Goal: Information Seeking & Learning: Compare options

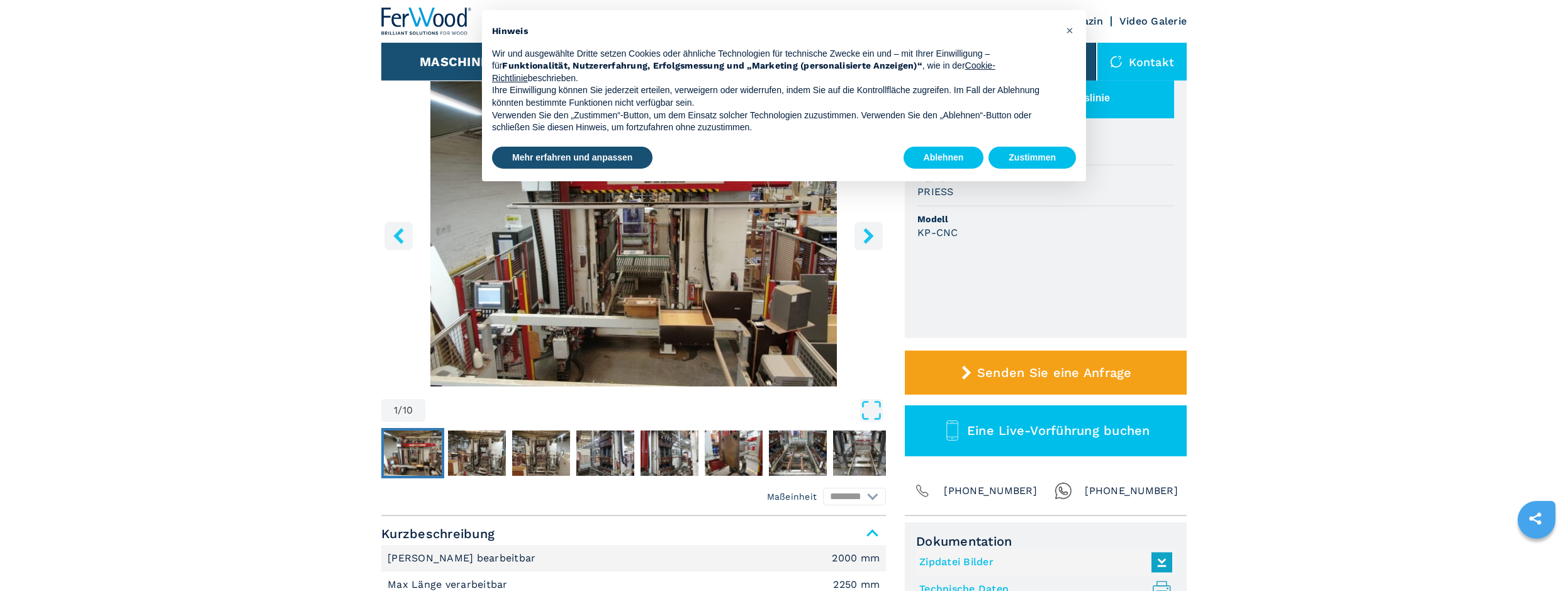
scroll to position [128, 0]
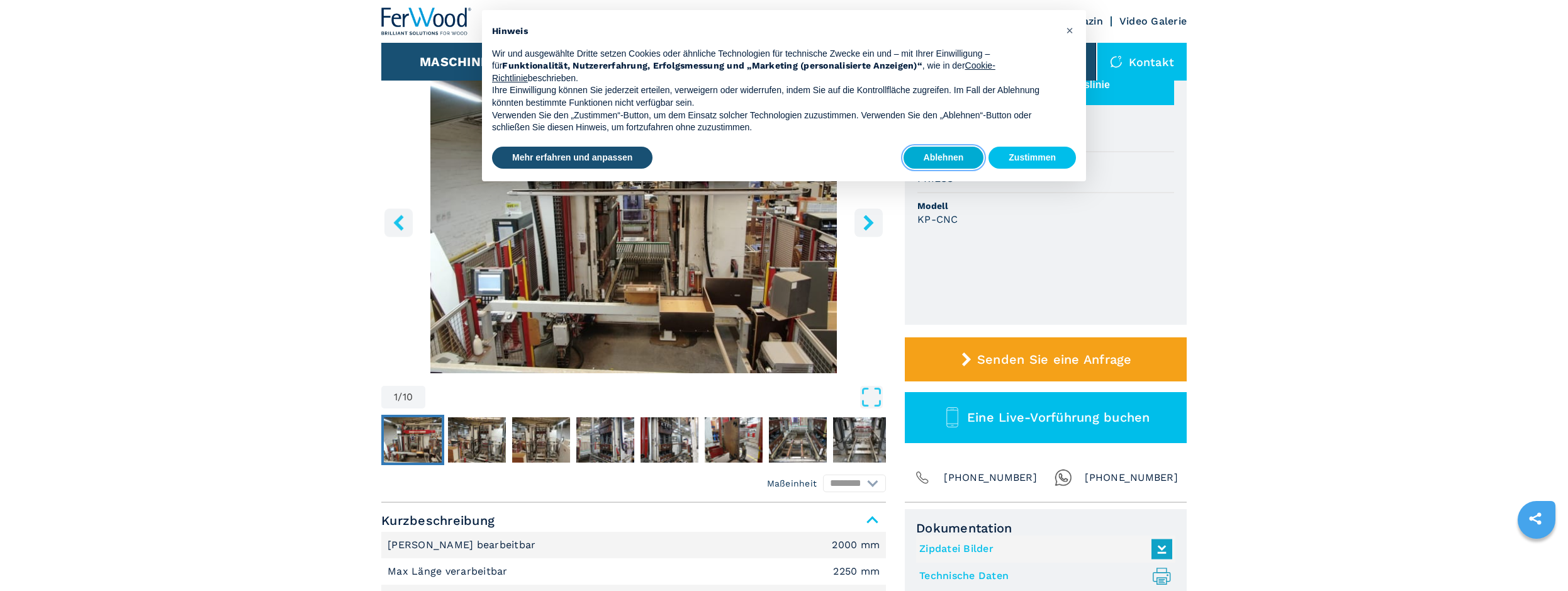
click at [954, 149] on button "Ablehnen" at bounding box center [944, 158] width 80 height 23
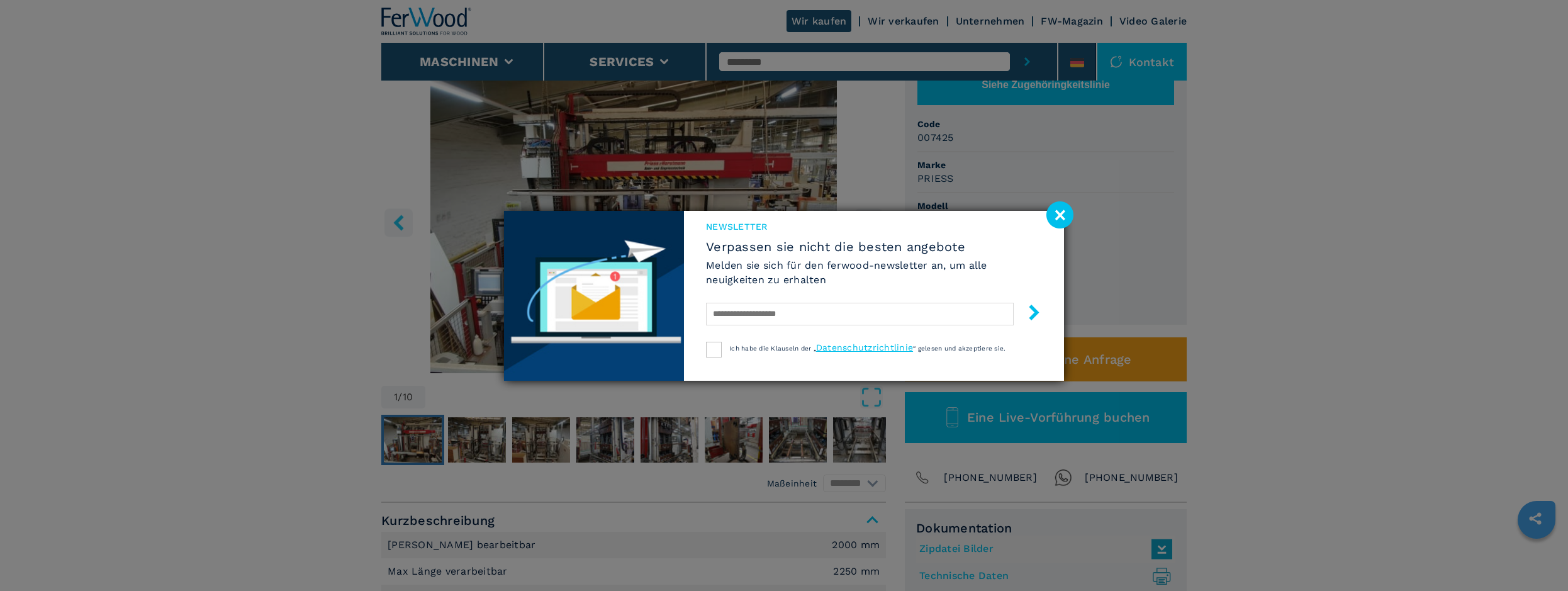
click at [1064, 214] on image at bounding box center [1060, 214] width 27 height 27
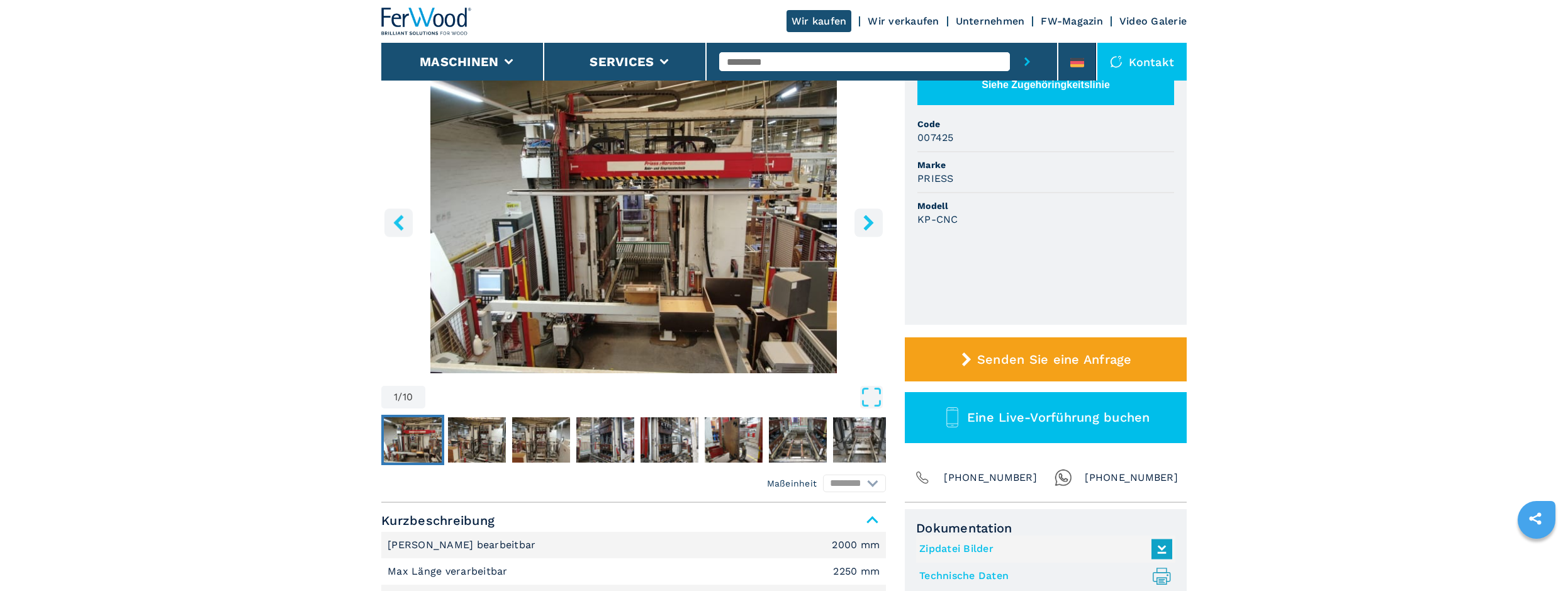
click at [864, 223] on icon "right-button" at bounding box center [869, 222] width 16 height 16
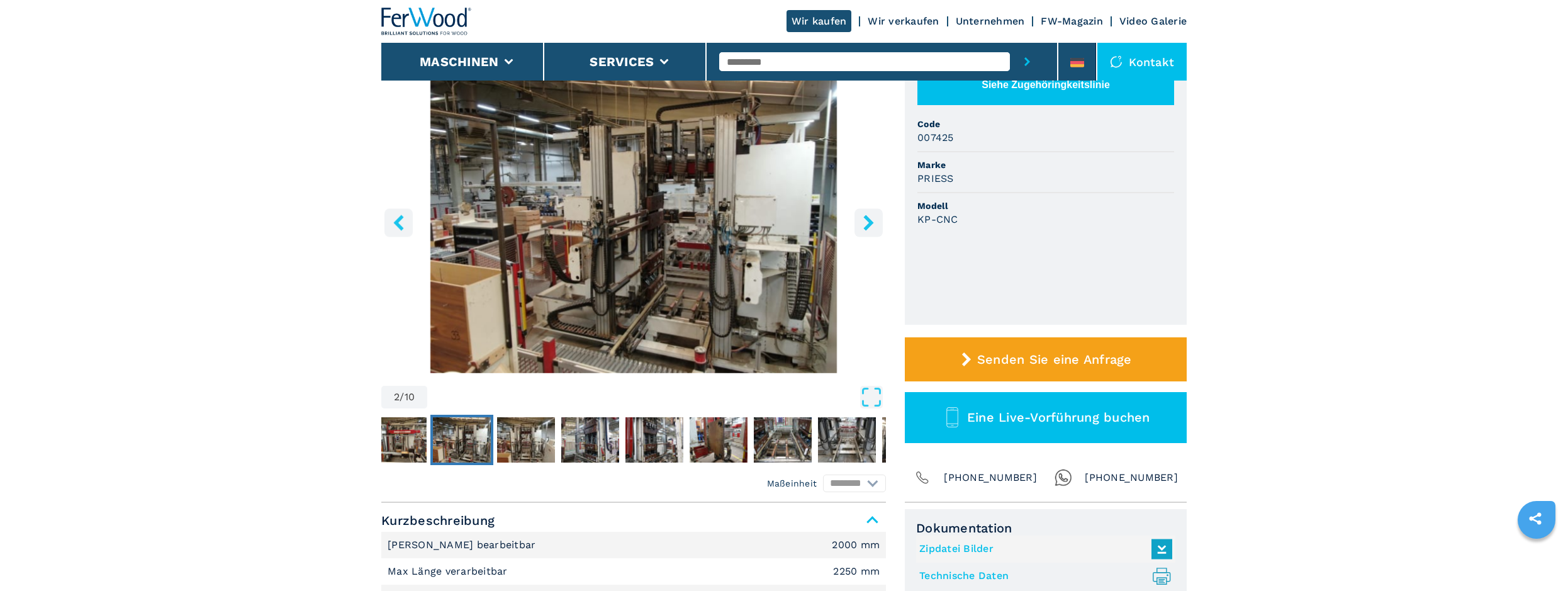
click at [869, 220] on icon "right-button" at bounding box center [868, 222] width 10 height 16
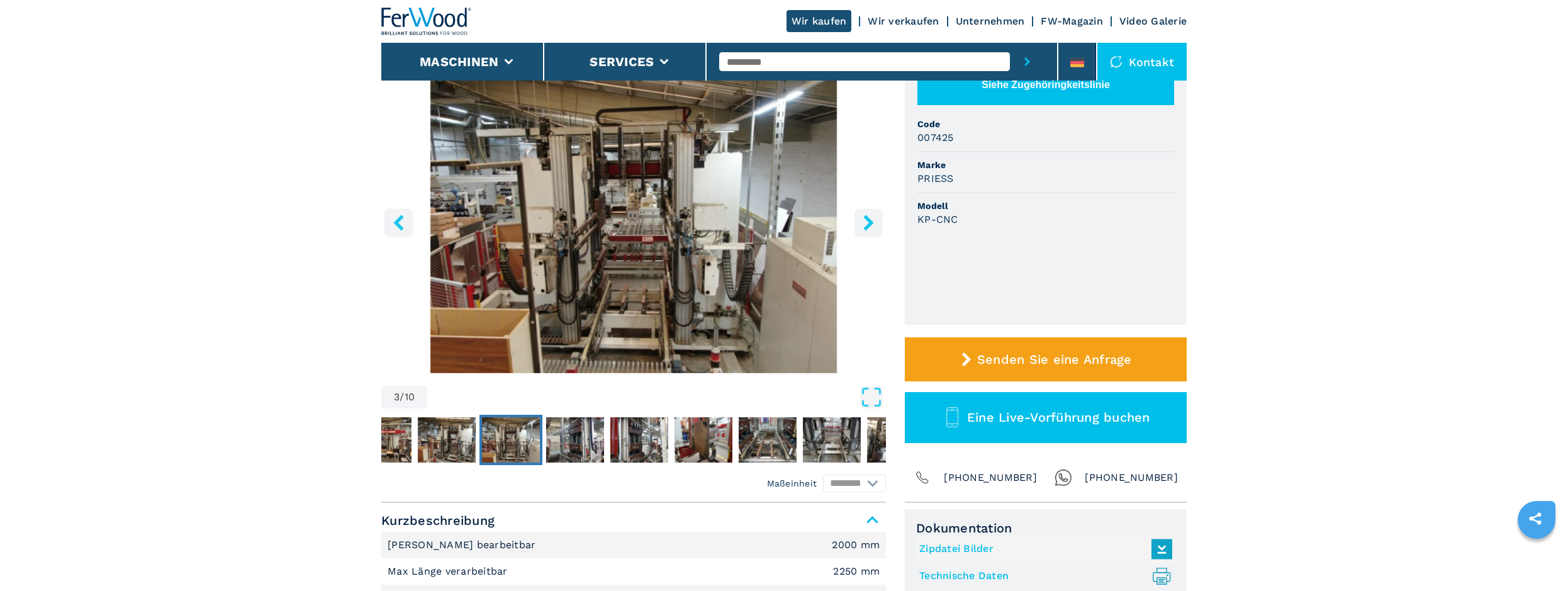
click at [869, 220] on icon "right-button" at bounding box center [868, 222] width 10 height 16
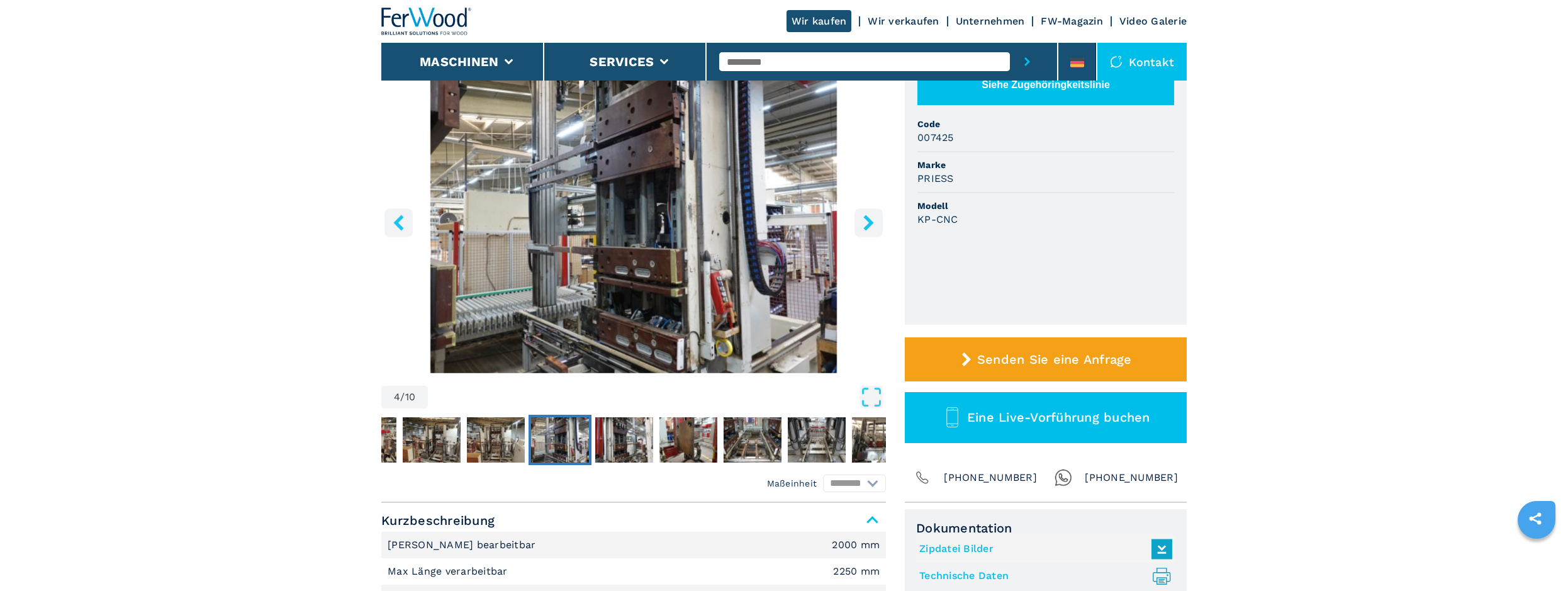
click at [869, 220] on icon "right-button" at bounding box center [868, 222] width 10 height 16
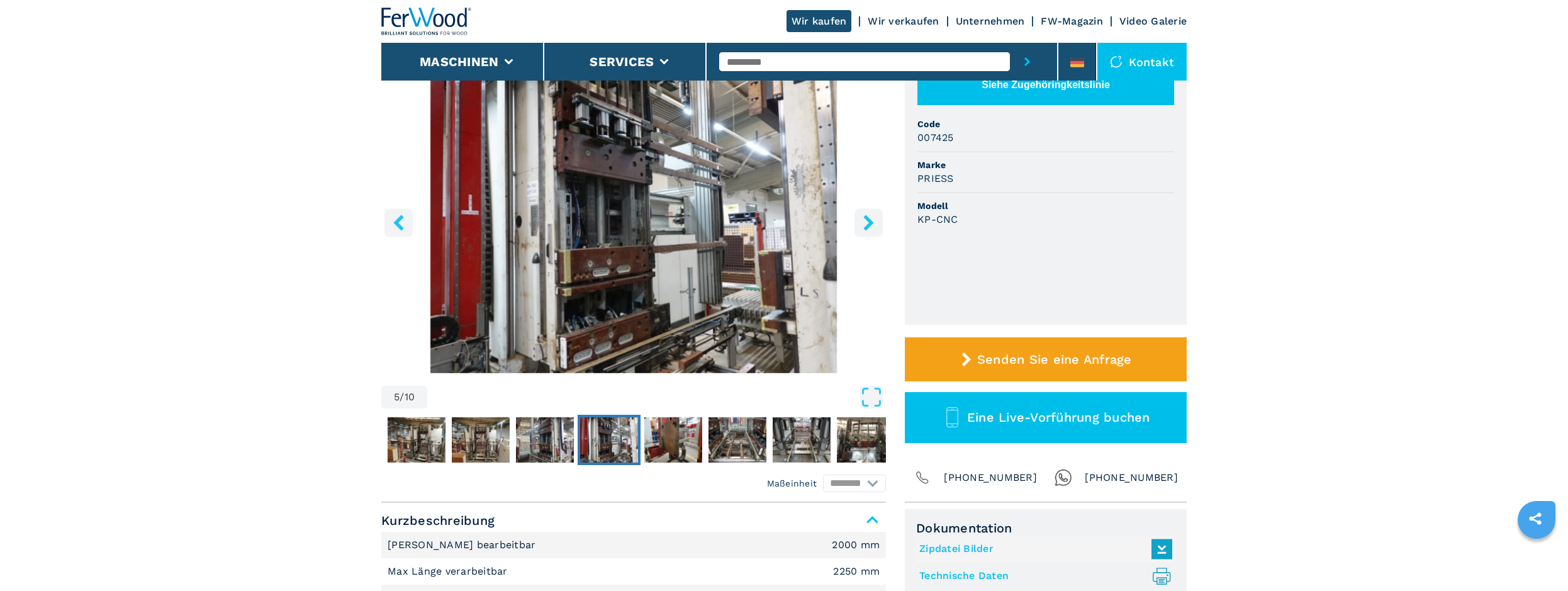
click at [869, 220] on icon "right-button" at bounding box center [868, 222] width 10 height 16
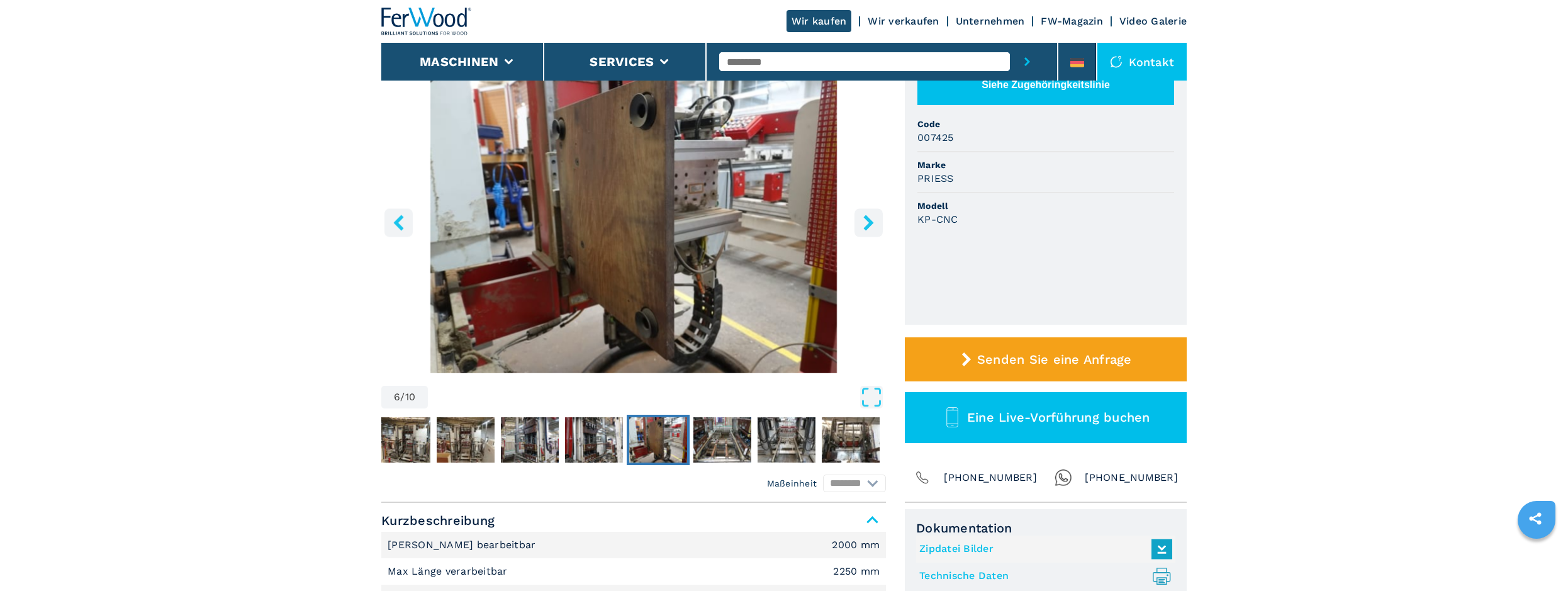
click at [869, 220] on icon "right-button" at bounding box center [868, 222] width 10 height 16
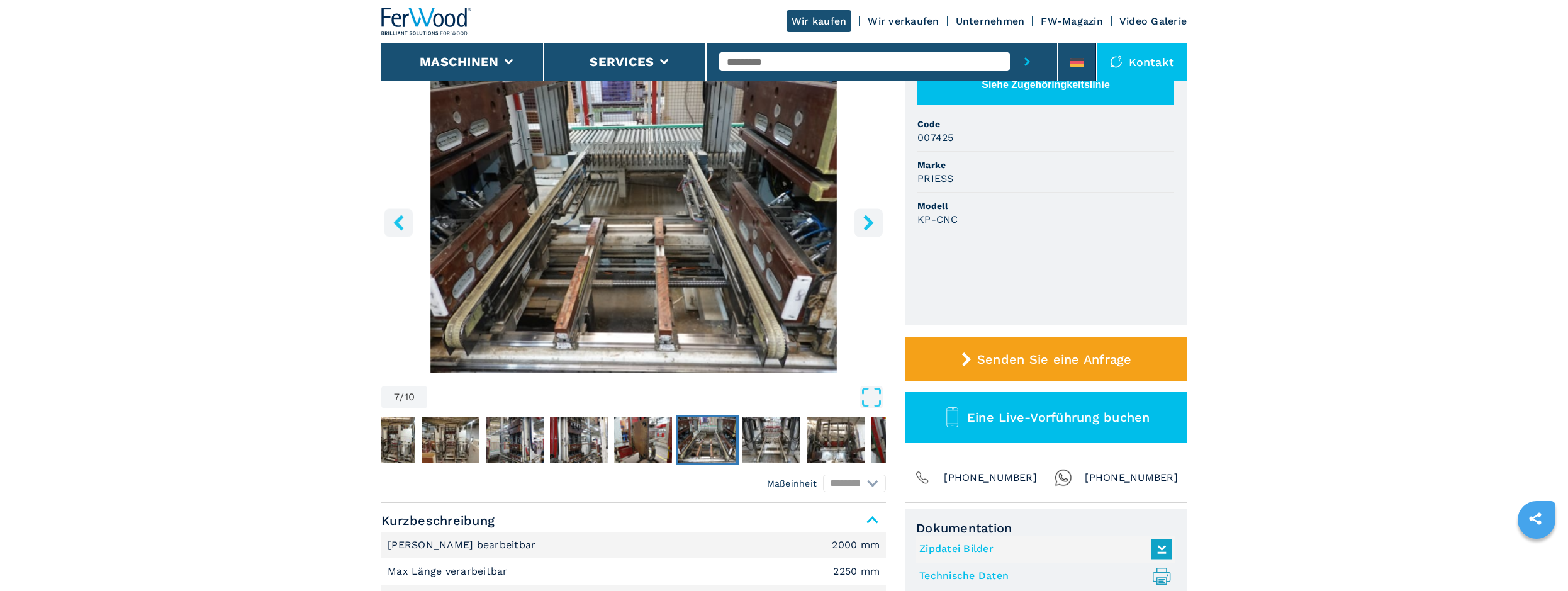
click at [869, 220] on icon "right-button" at bounding box center [868, 222] width 10 height 16
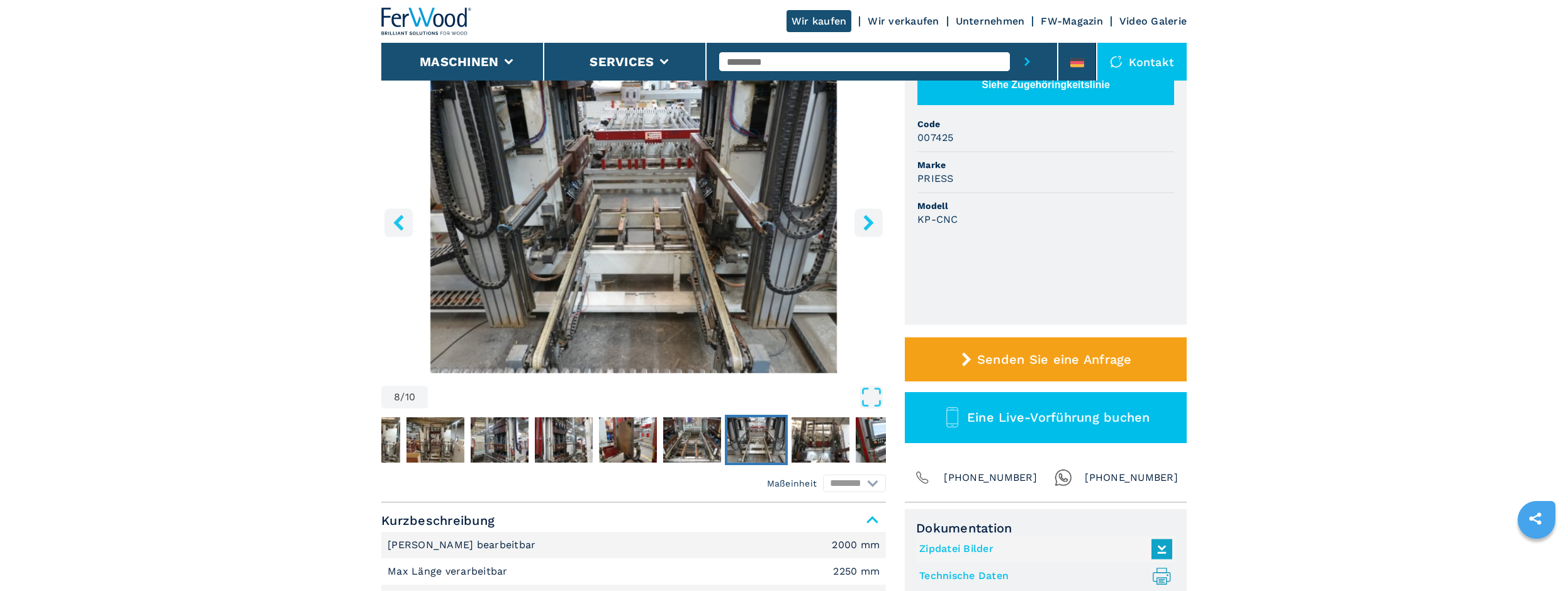
click at [869, 220] on icon "right-button" at bounding box center [868, 222] width 10 height 16
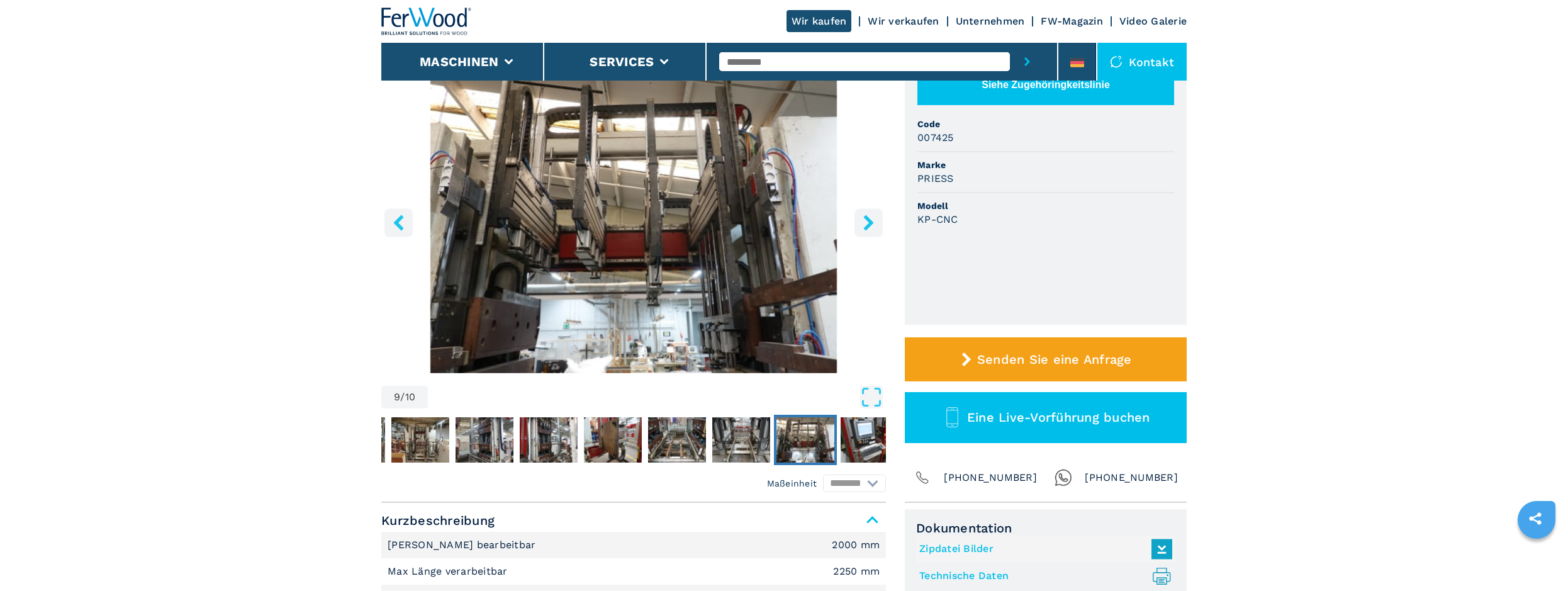
click at [869, 220] on icon "right-button" at bounding box center [868, 222] width 10 height 16
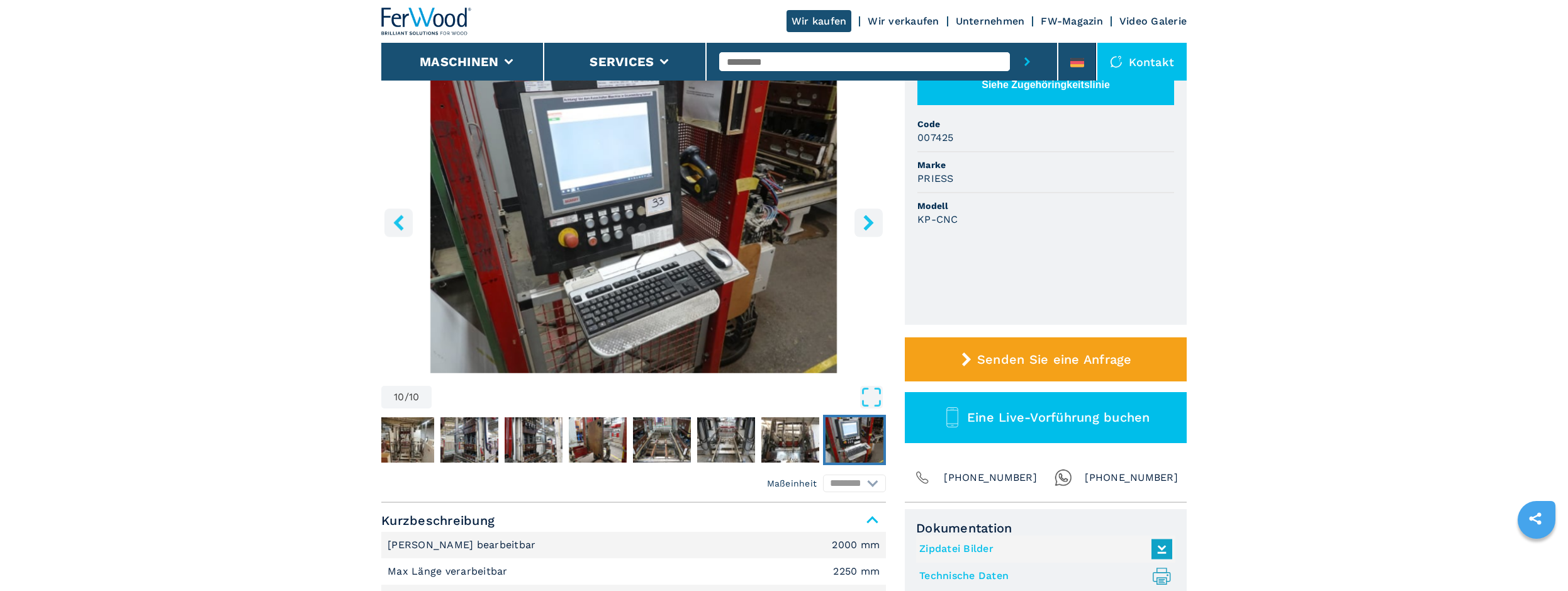
click at [869, 220] on icon "right-button" at bounding box center [868, 222] width 10 height 16
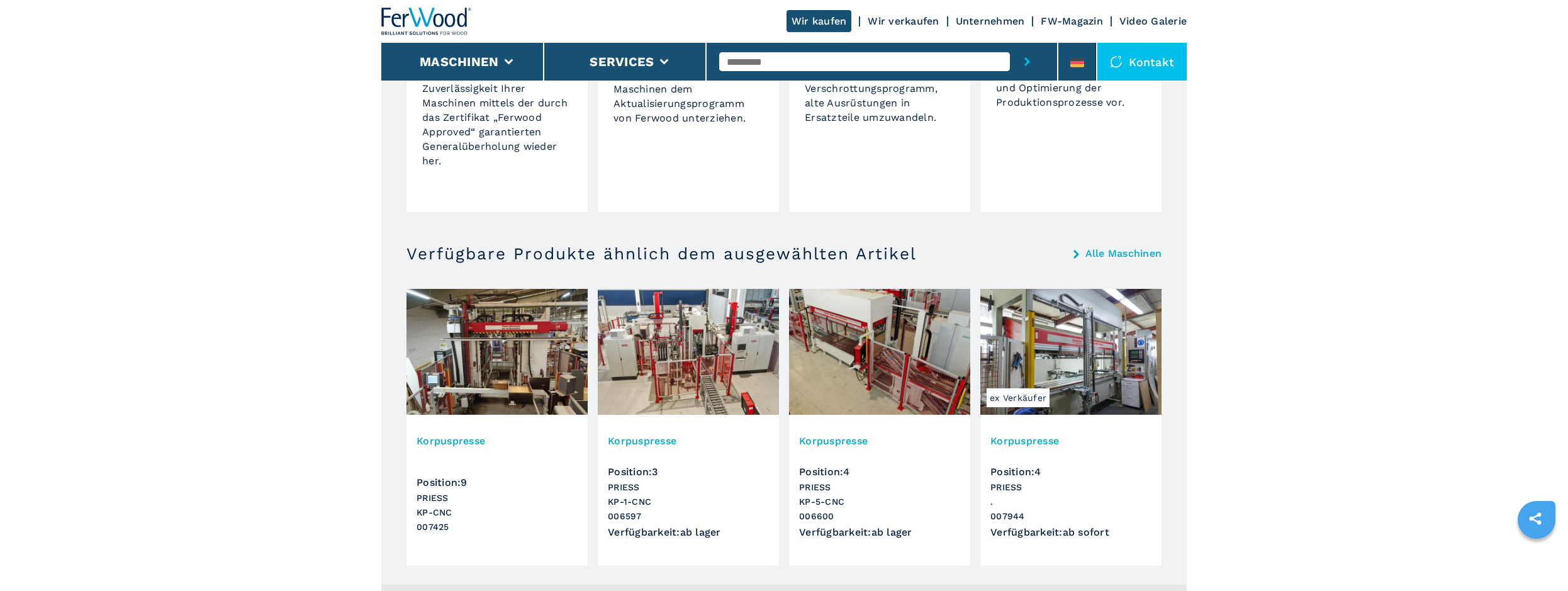
scroll to position [1156, 0]
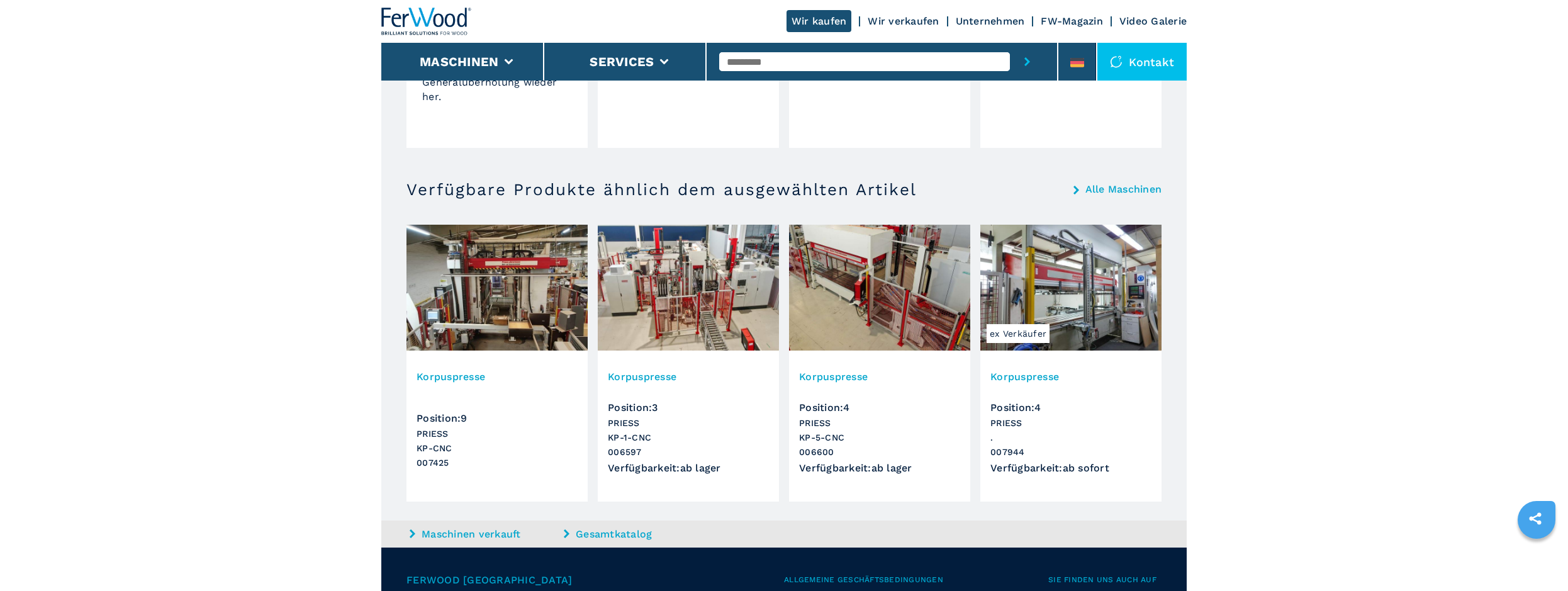
click at [703, 271] on img at bounding box center [688, 288] width 181 height 126
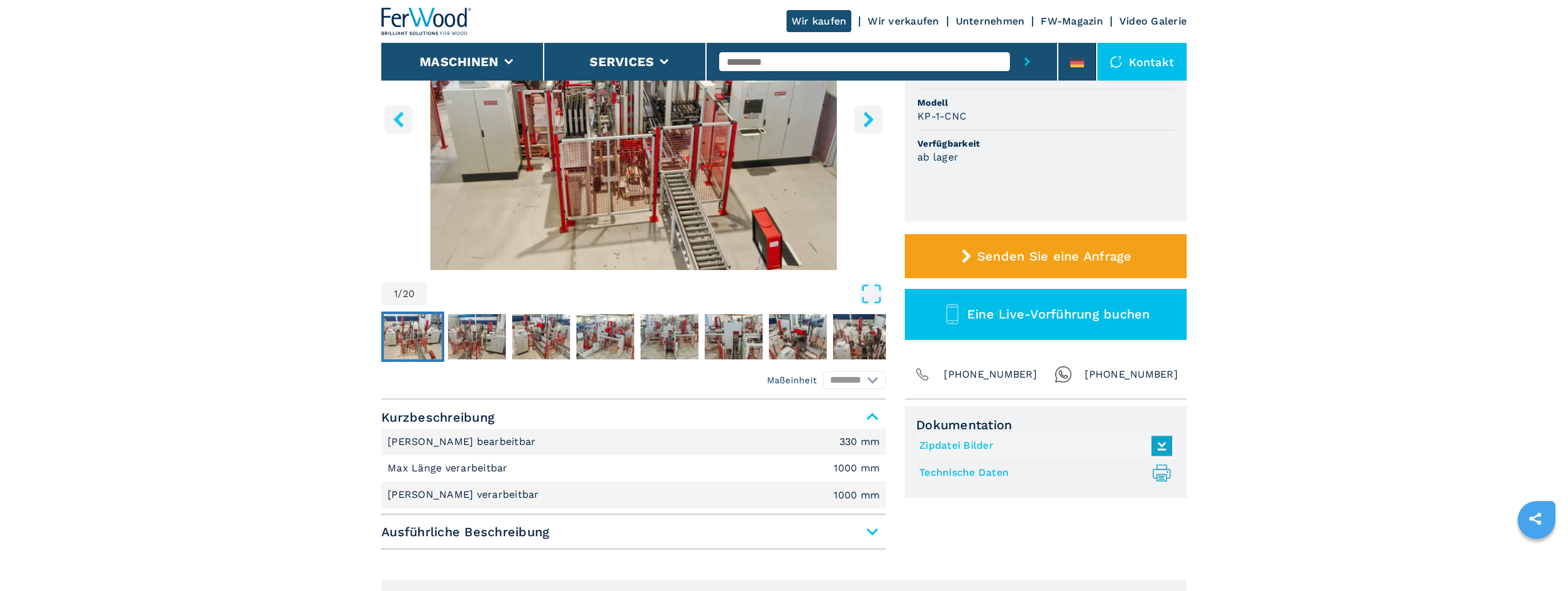
scroll to position [257, 0]
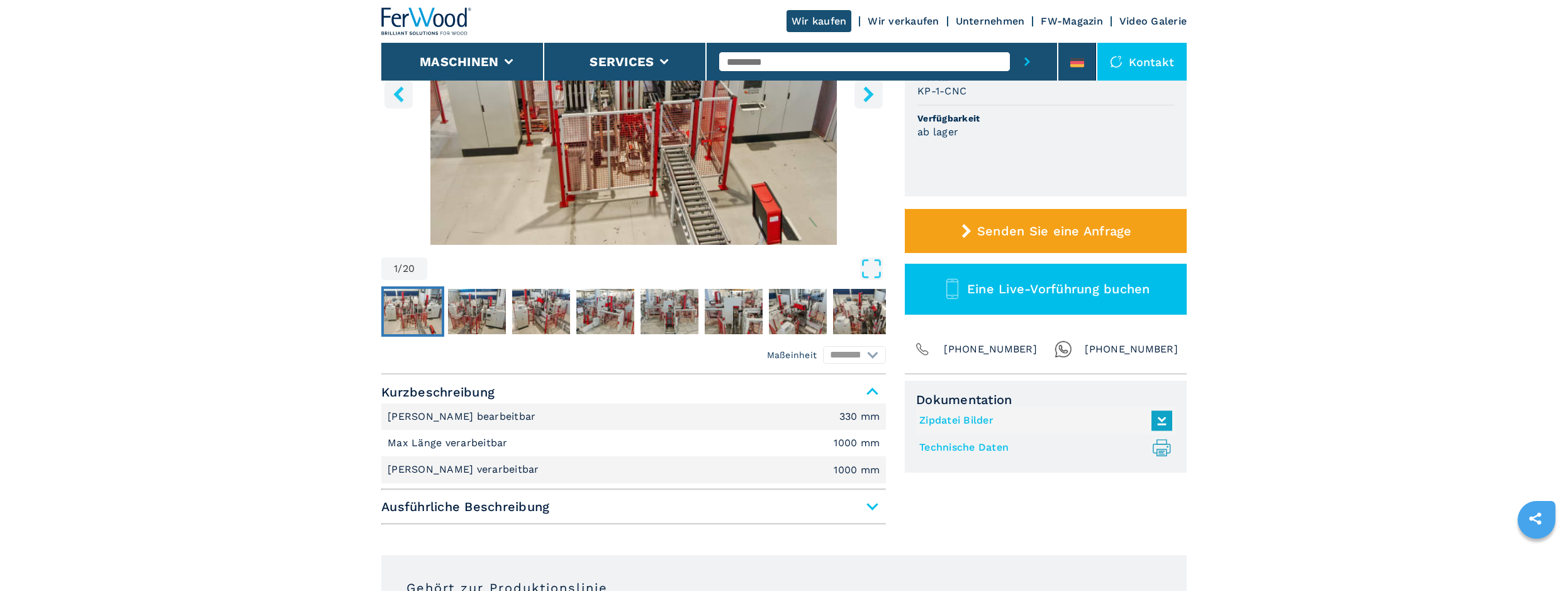
click at [399, 322] on img "Go to Slide 1" at bounding box center [412, 311] width 58 height 45
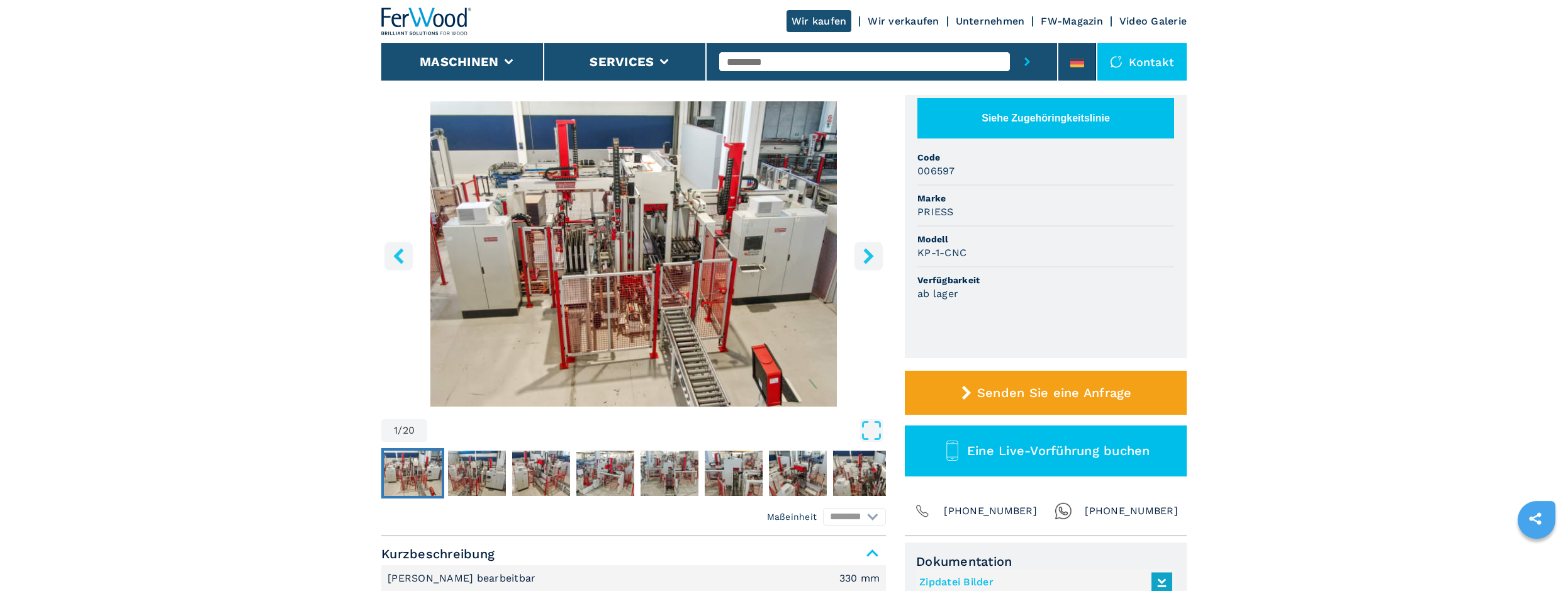
scroll to position [64, 0]
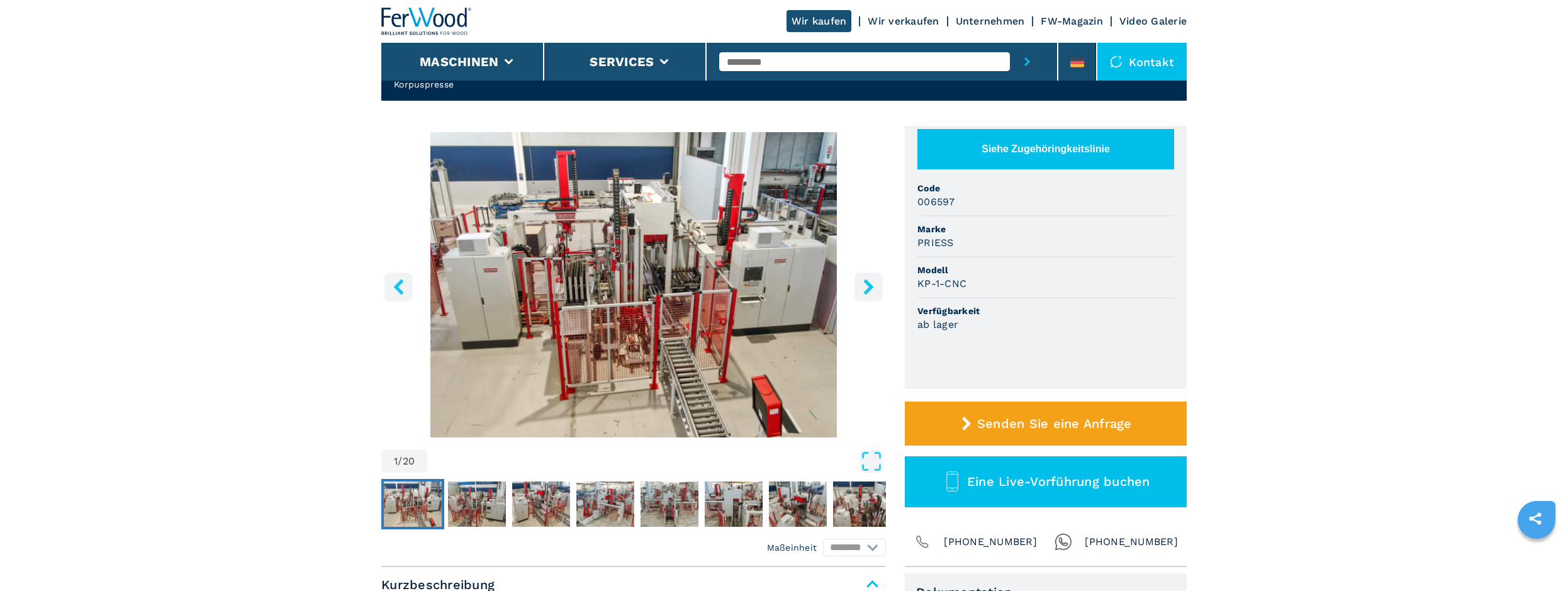
click at [861, 288] on icon "right-button" at bounding box center [869, 287] width 16 height 16
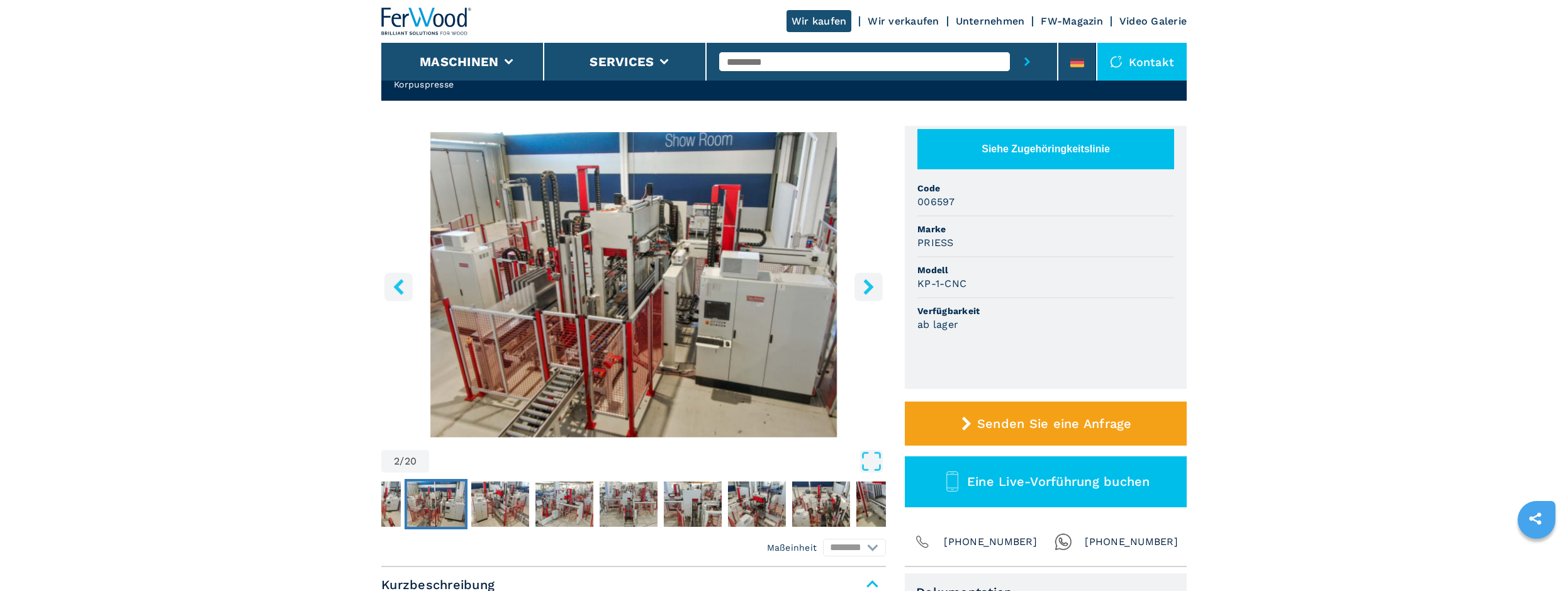
click at [869, 284] on icon "right-button" at bounding box center [868, 287] width 10 height 16
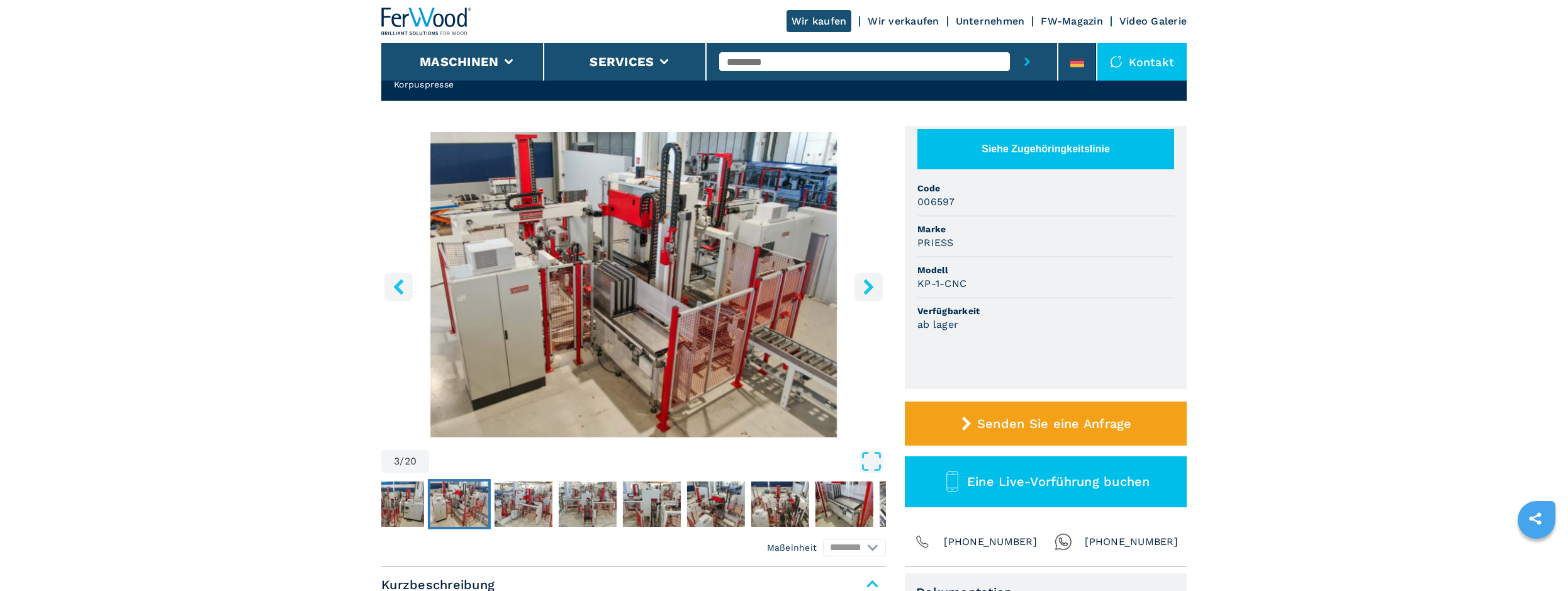
click at [869, 284] on icon "right-button" at bounding box center [868, 287] width 10 height 16
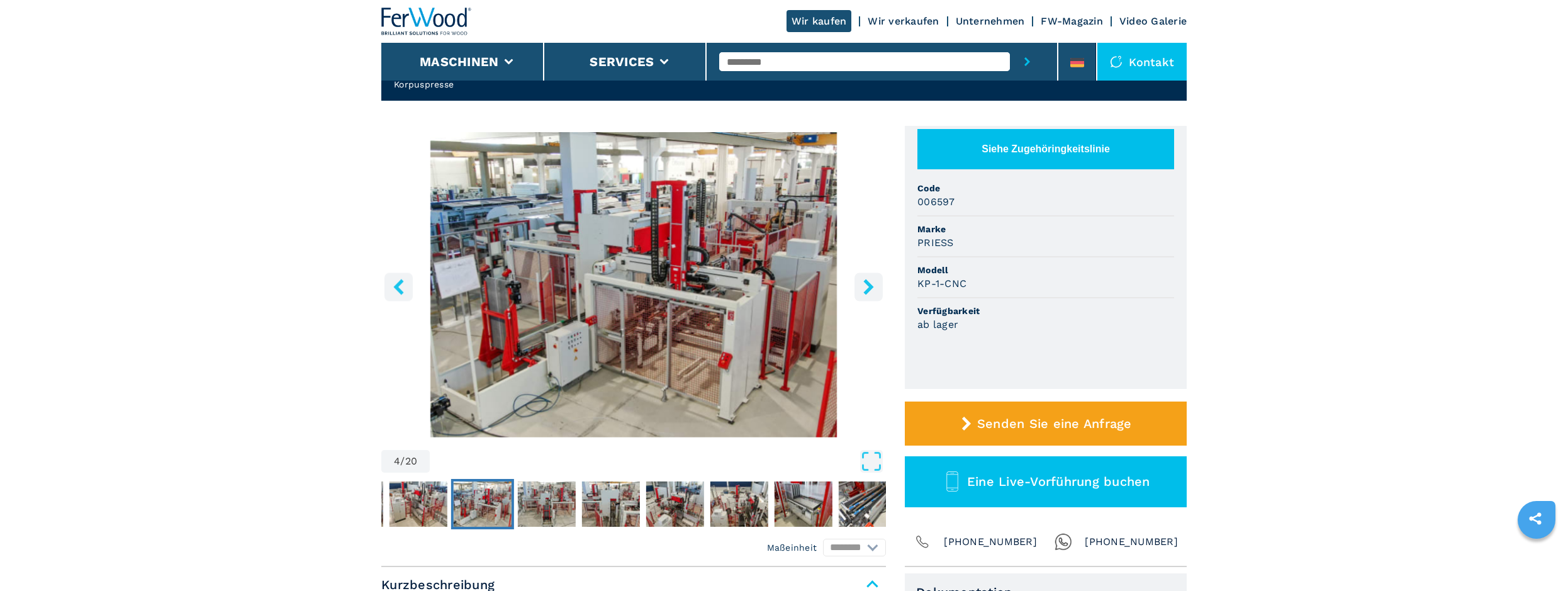
click at [869, 284] on icon "right-button" at bounding box center [868, 287] width 10 height 16
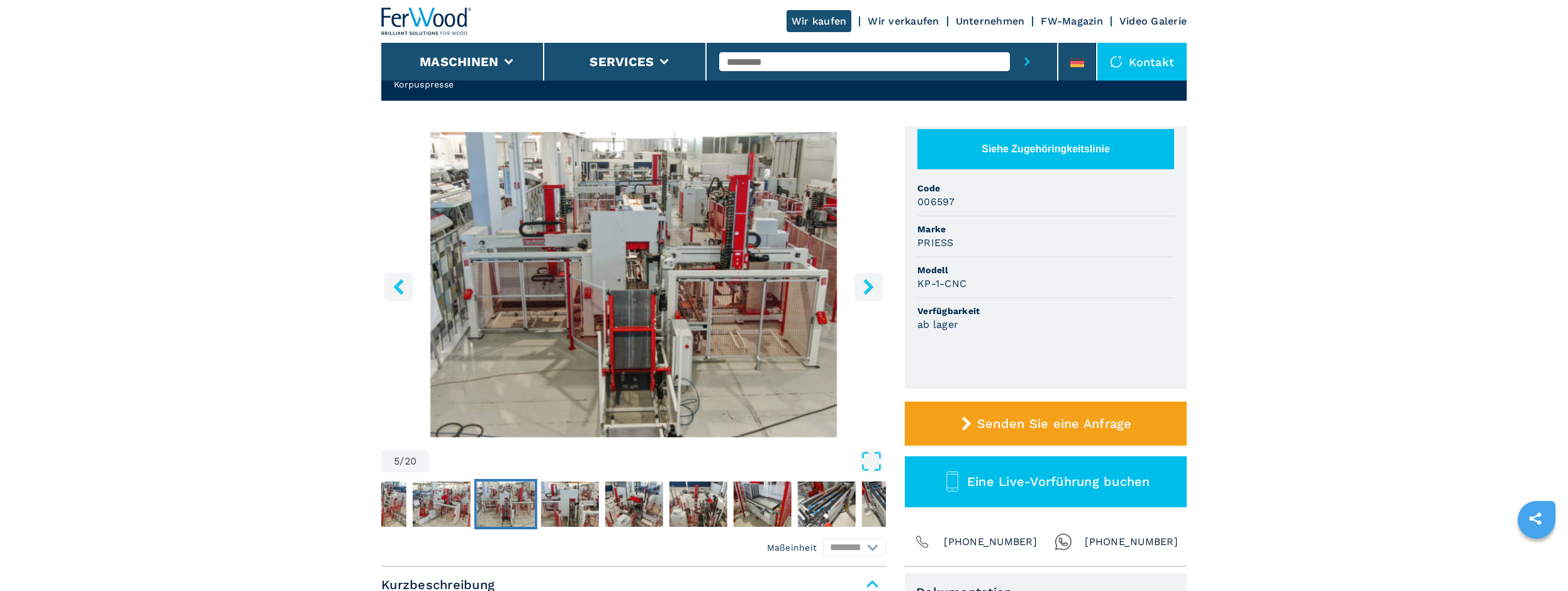
click at [869, 284] on icon "right-button" at bounding box center [868, 287] width 10 height 16
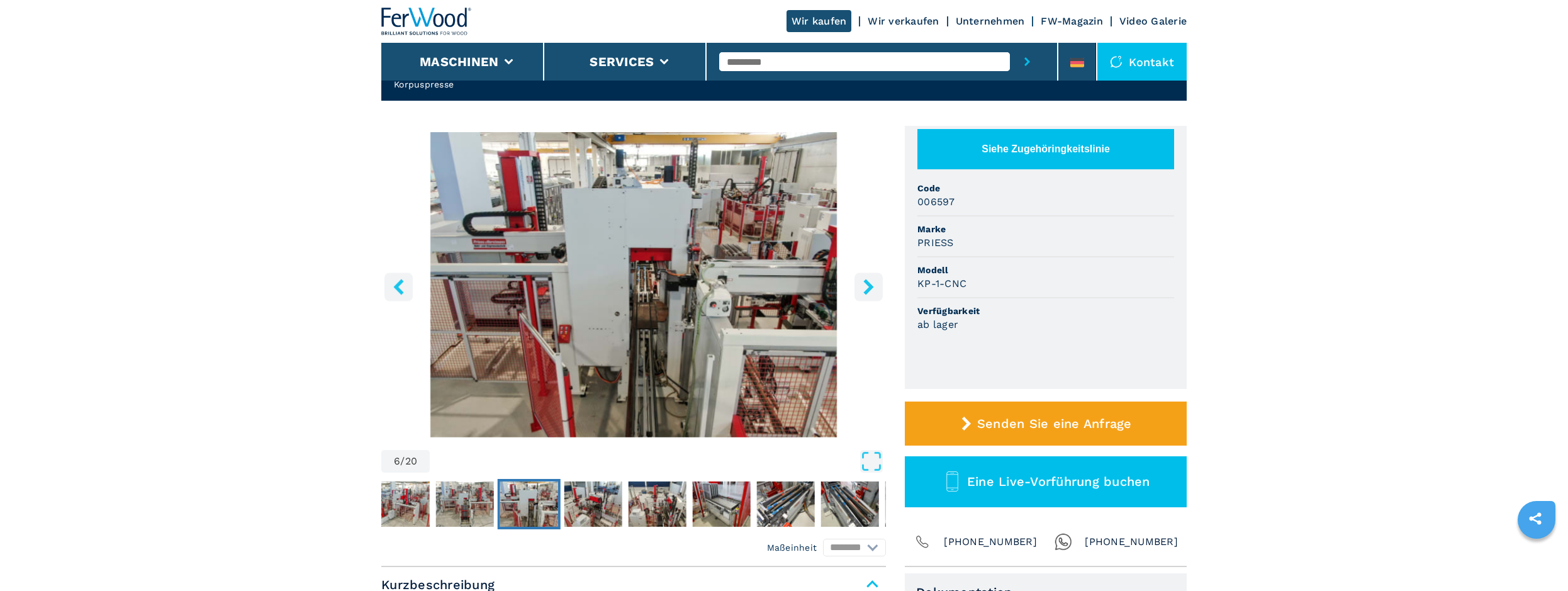
click at [869, 284] on icon "right-button" at bounding box center [868, 287] width 10 height 16
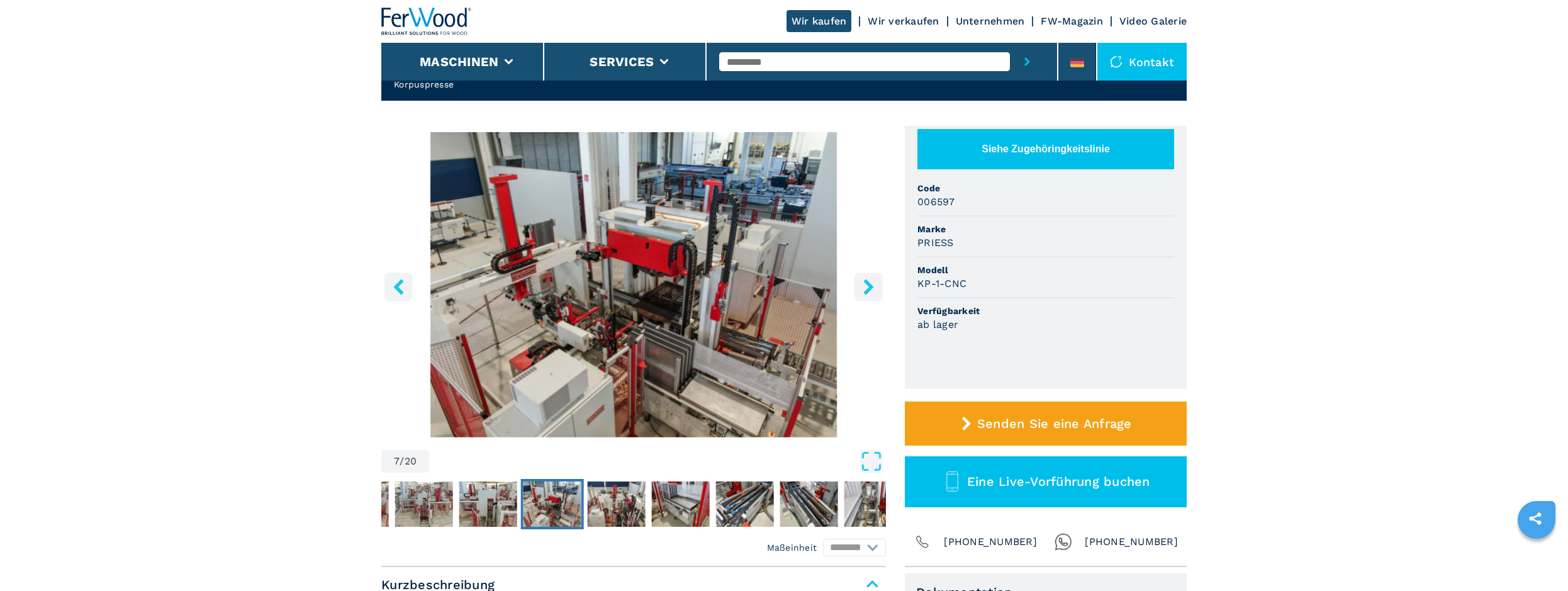
click at [869, 284] on icon "right-button" at bounding box center [868, 287] width 10 height 16
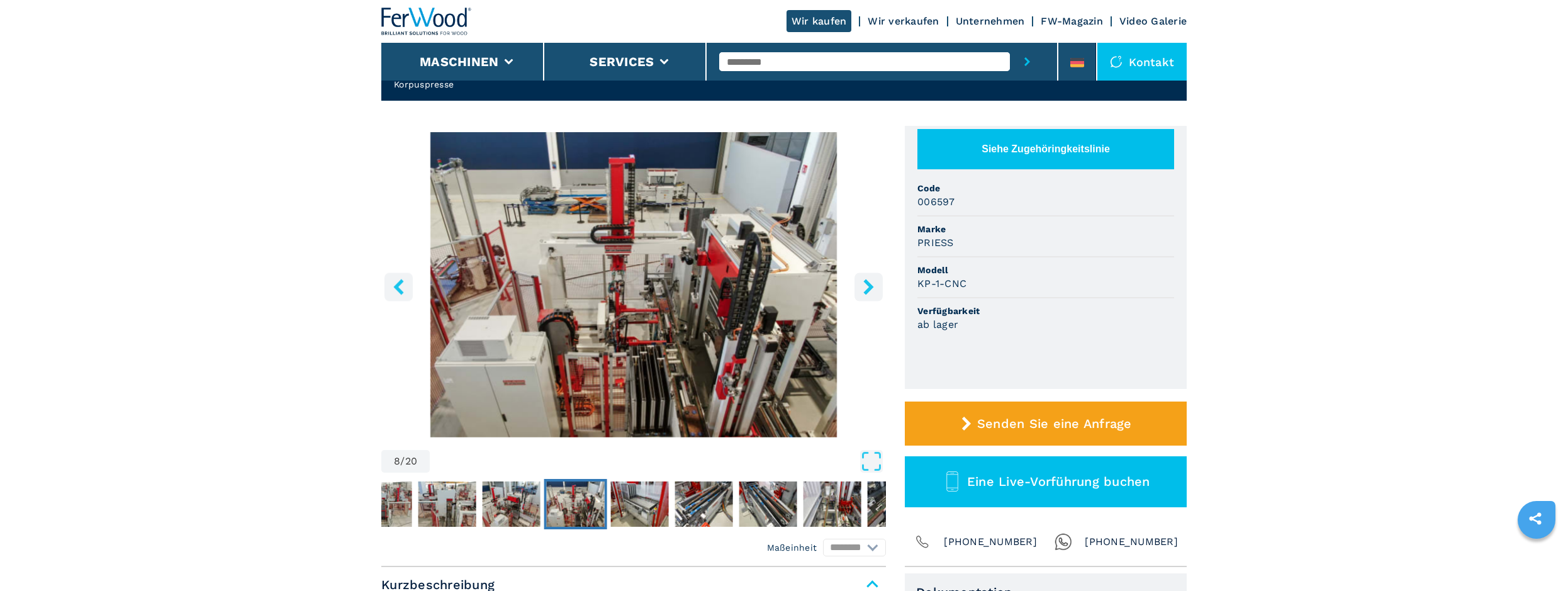
click at [869, 284] on icon "right-button" at bounding box center [868, 287] width 10 height 16
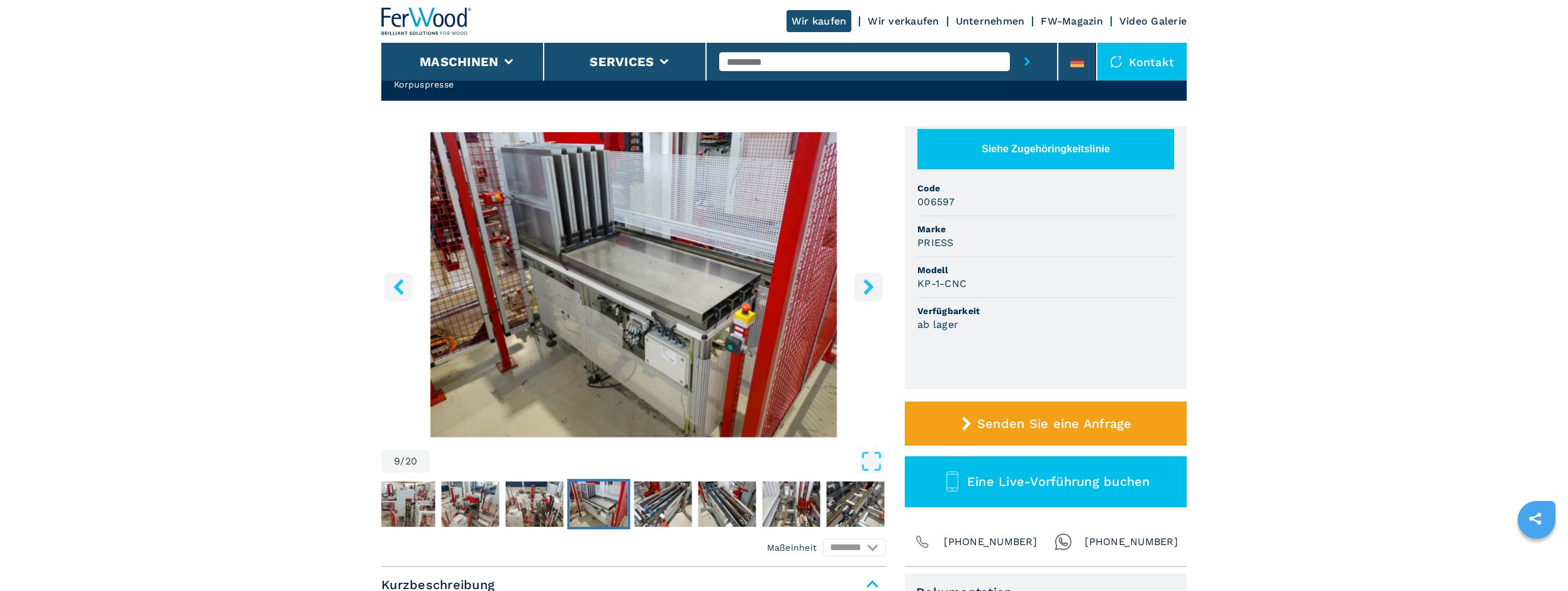
click at [869, 284] on icon "right-button" at bounding box center [868, 287] width 10 height 16
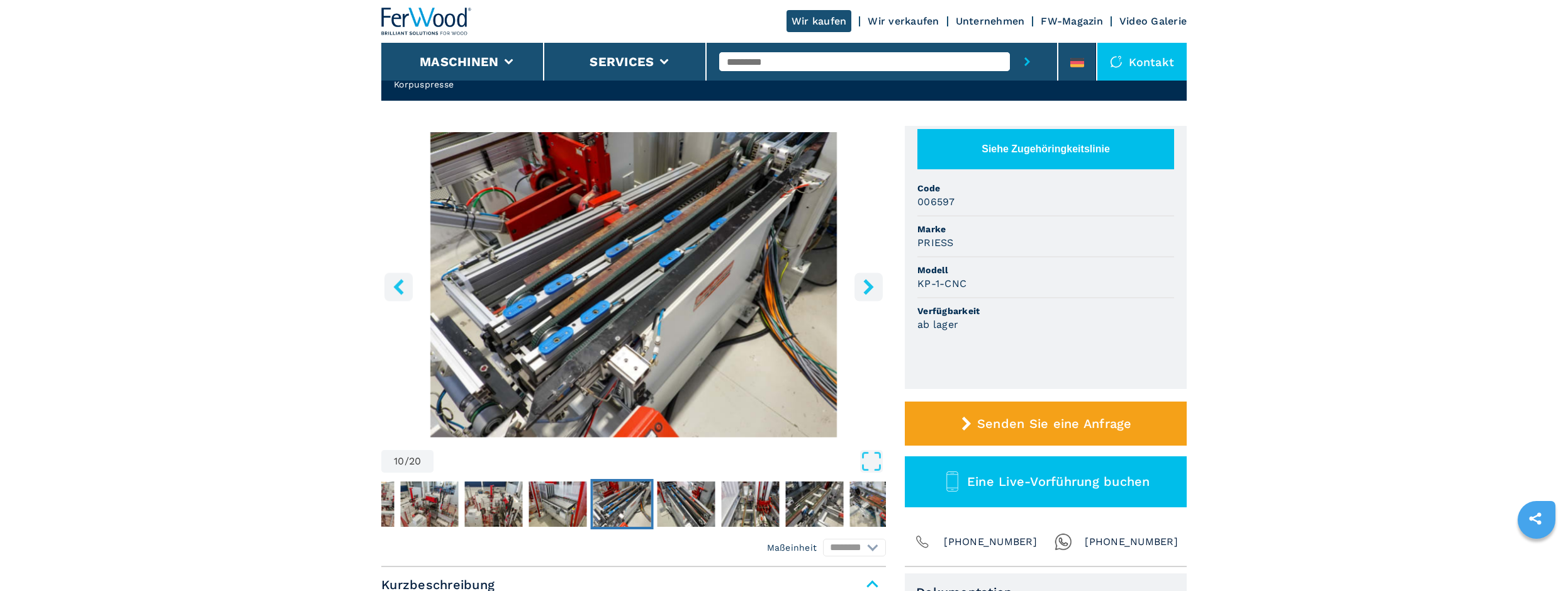
click at [869, 284] on icon "right-button" at bounding box center [868, 287] width 10 height 16
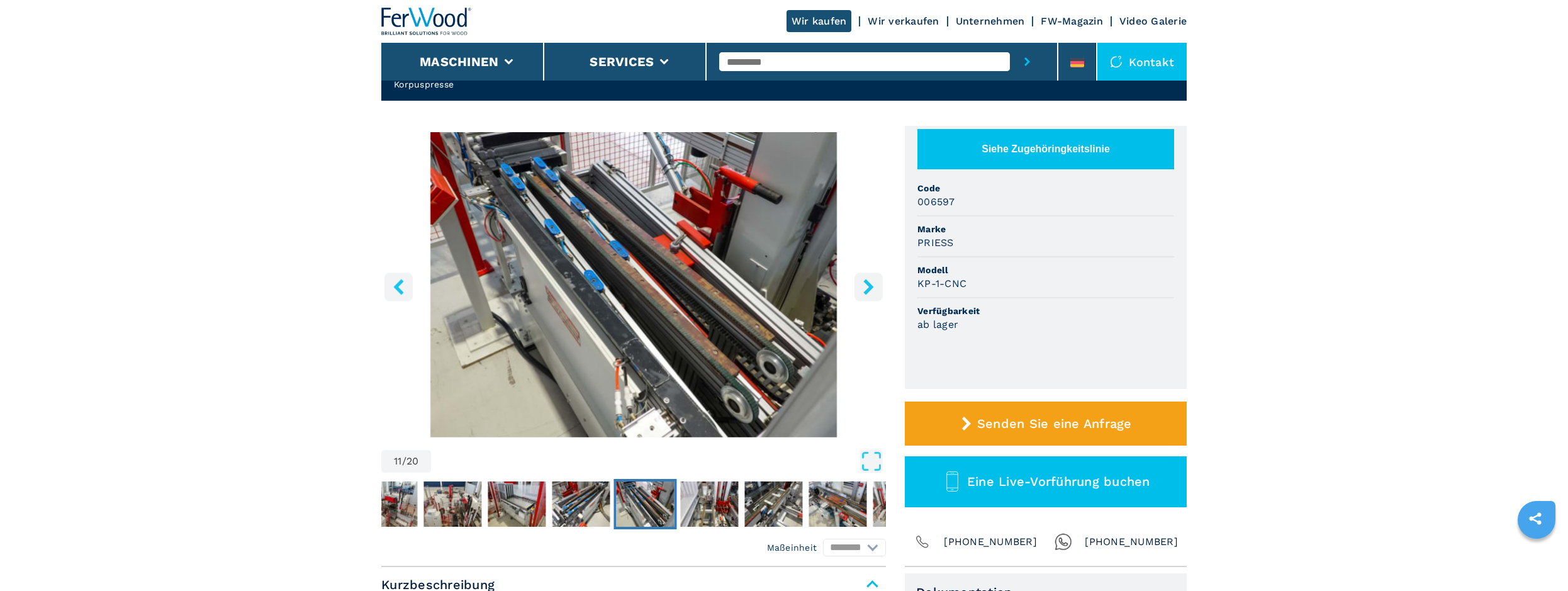
click at [869, 284] on icon "right-button" at bounding box center [868, 287] width 10 height 16
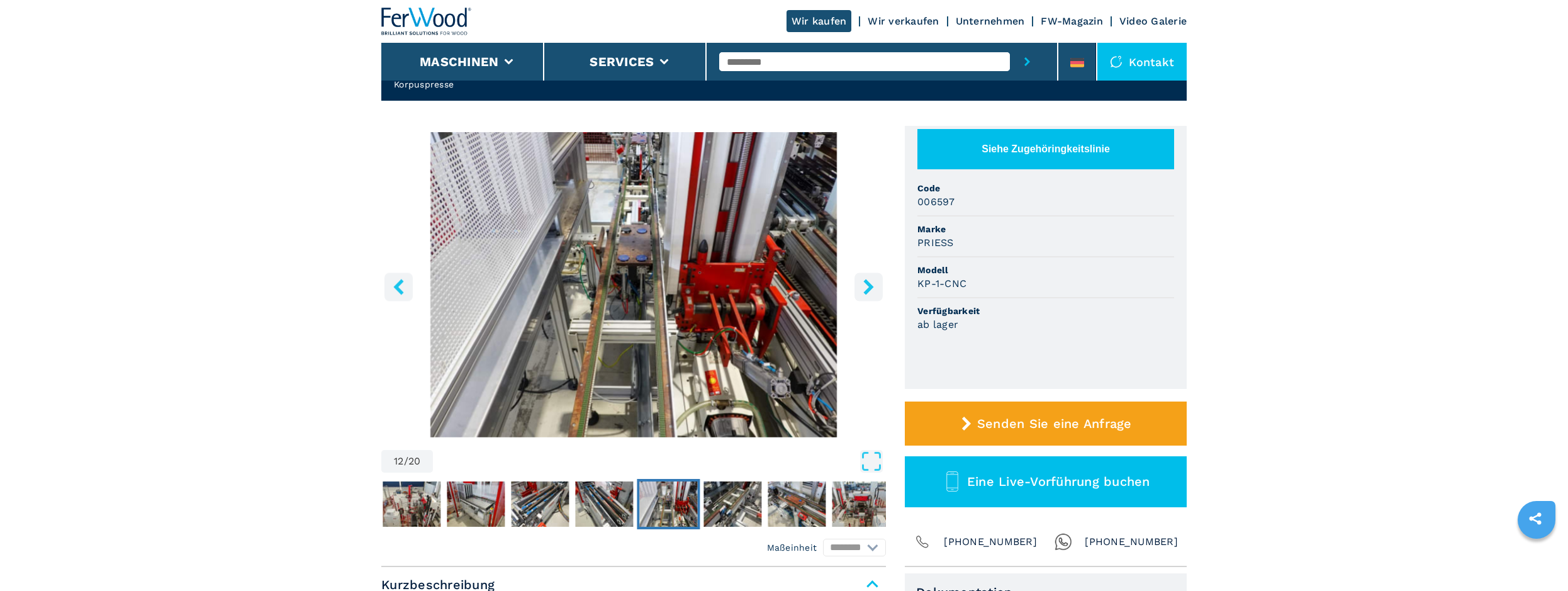
click at [869, 284] on icon "right-button" at bounding box center [868, 287] width 10 height 16
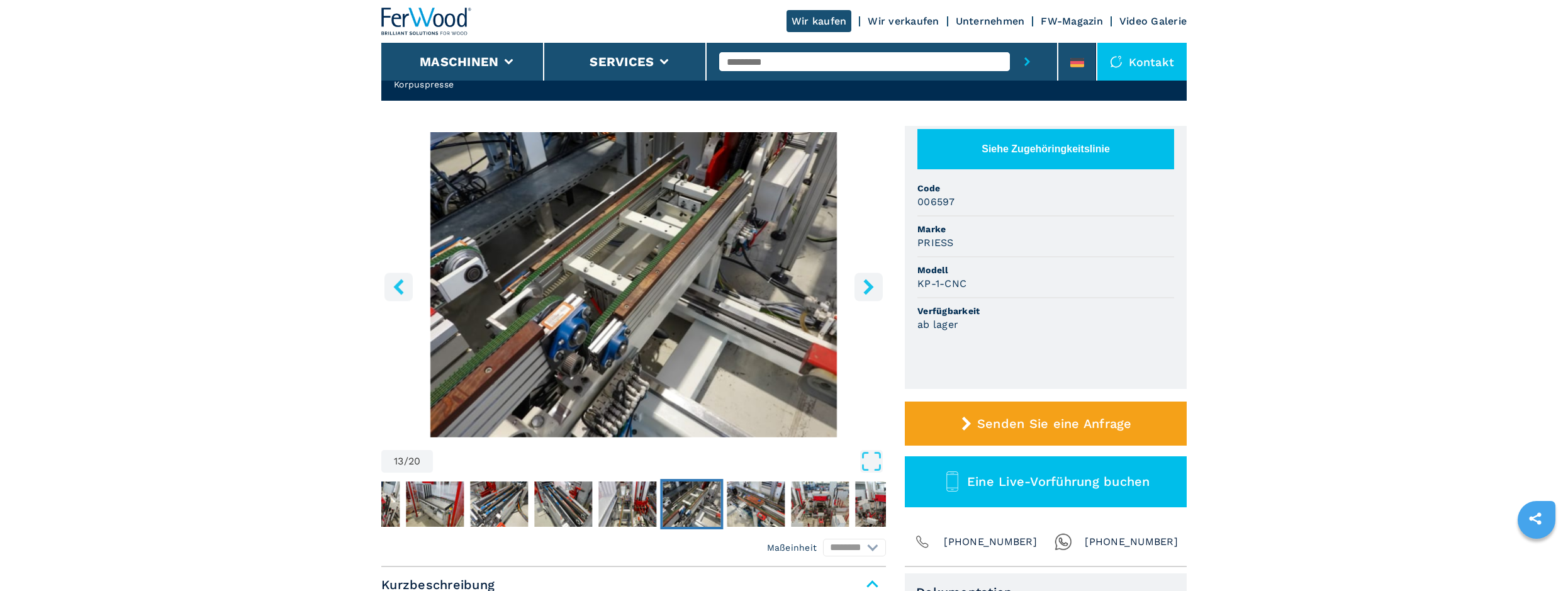
click at [869, 284] on icon "right-button" at bounding box center [868, 287] width 10 height 16
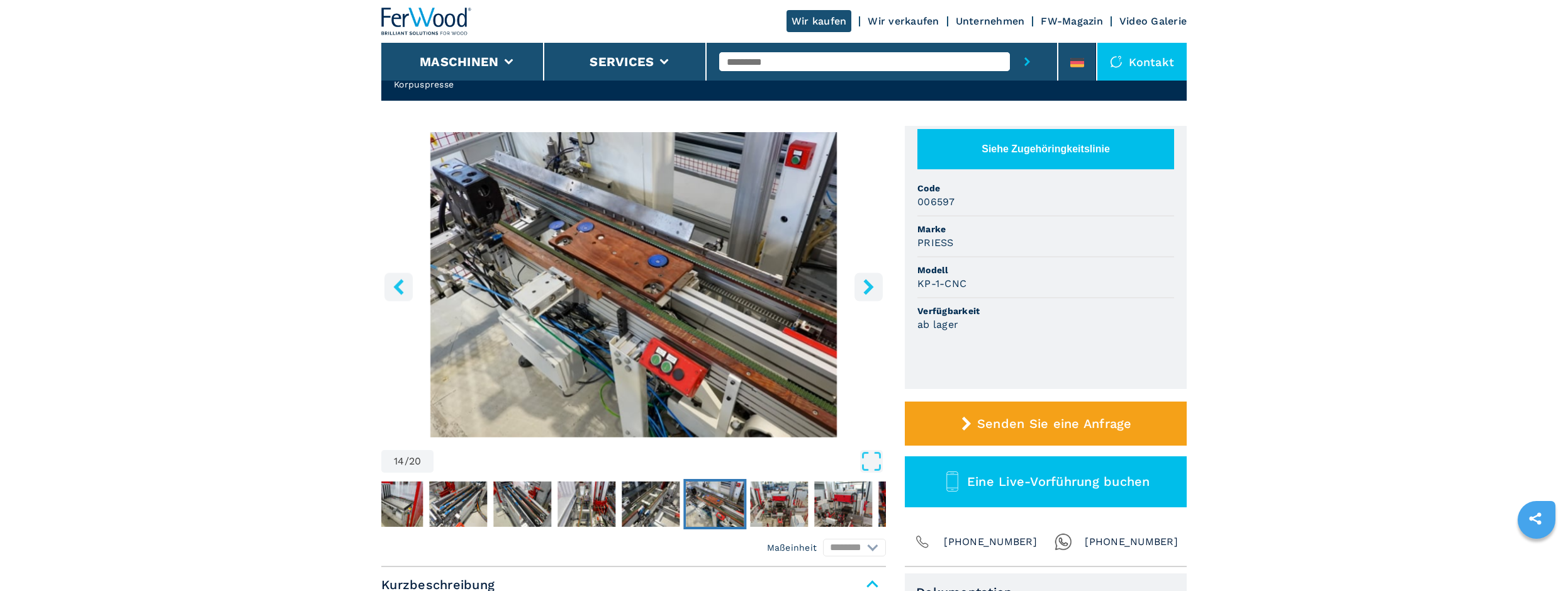
click at [869, 284] on icon "right-button" at bounding box center [868, 287] width 10 height 16
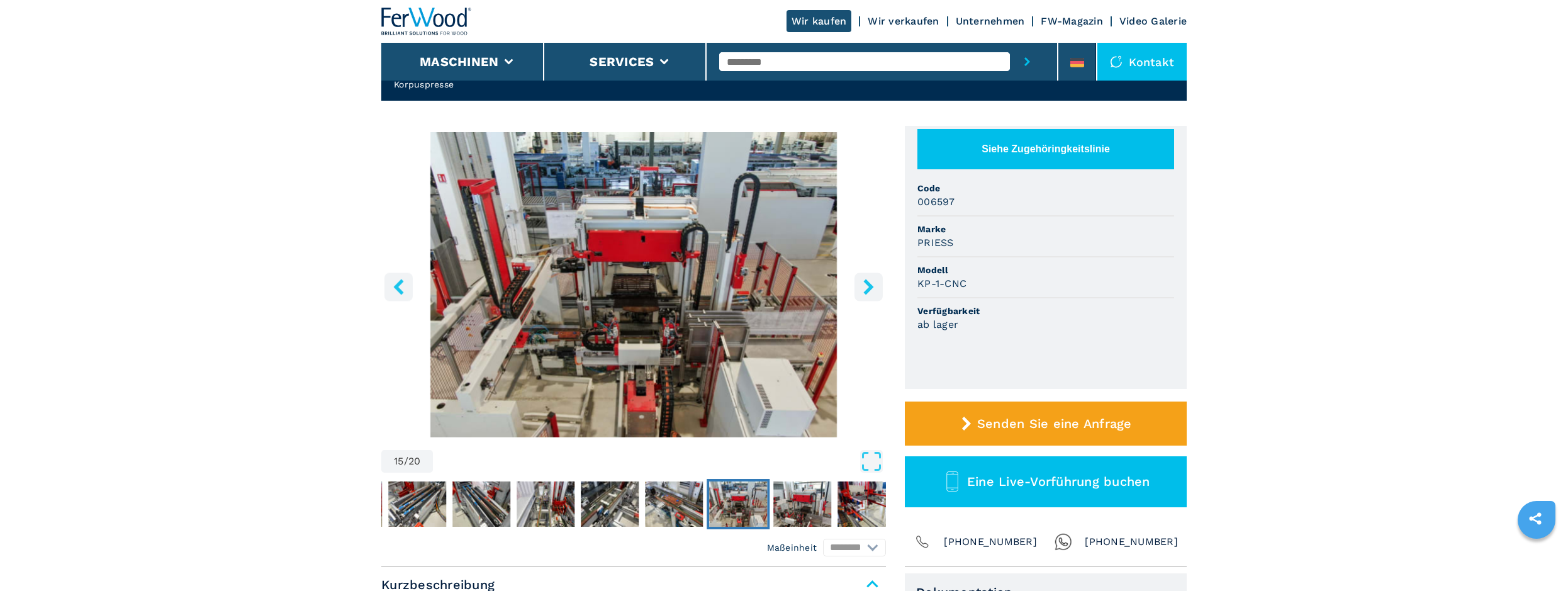
click at [869, 284] on icon "right-button" at bounding box center [868, 287] width 10 height 16
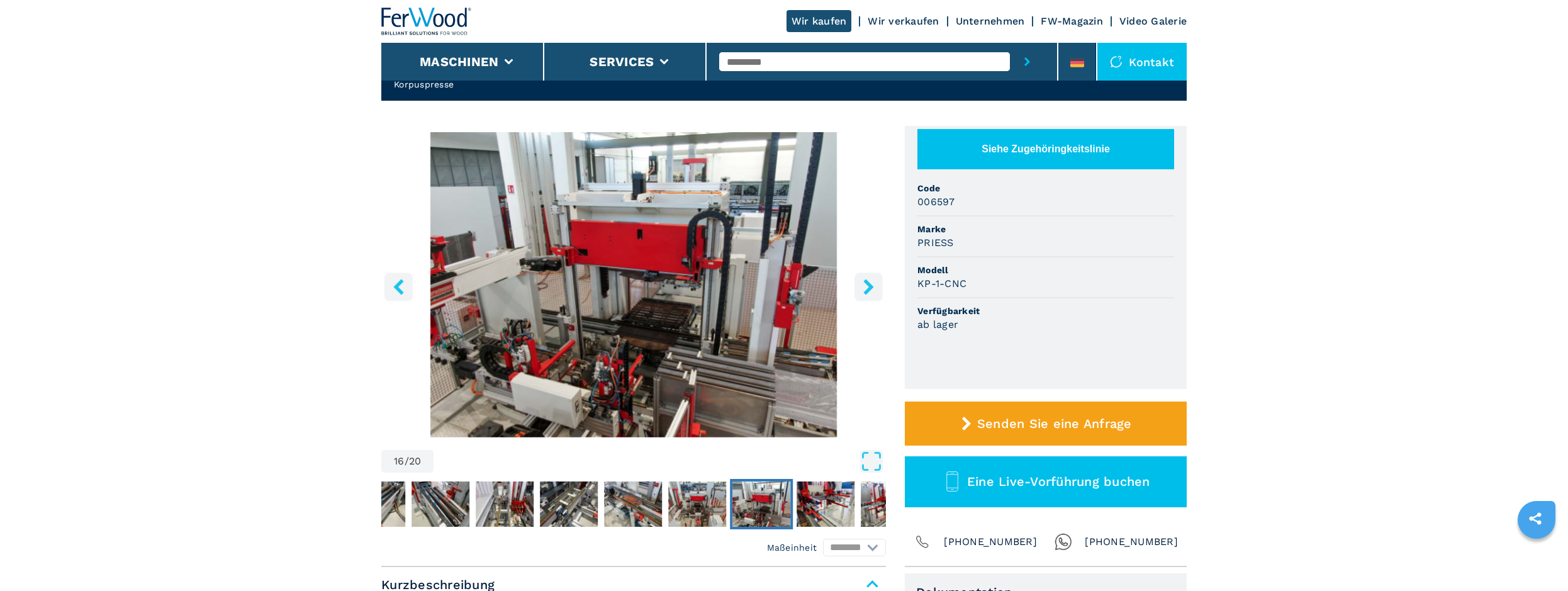
click at [869, 284] on icon "right-button" at bounding box center [868, 287] width 10 height 16
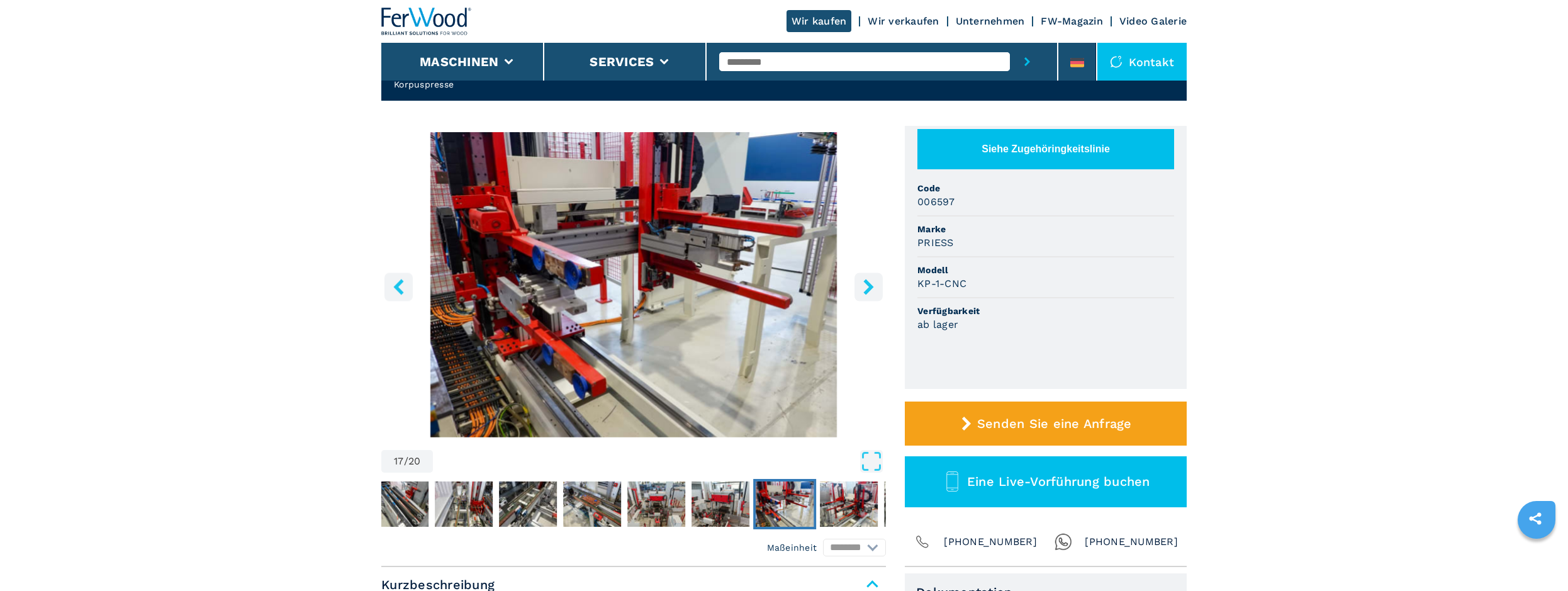
click at [869, 284] on icon "right-button" at bounding box center [868, 287] width 10 height 16
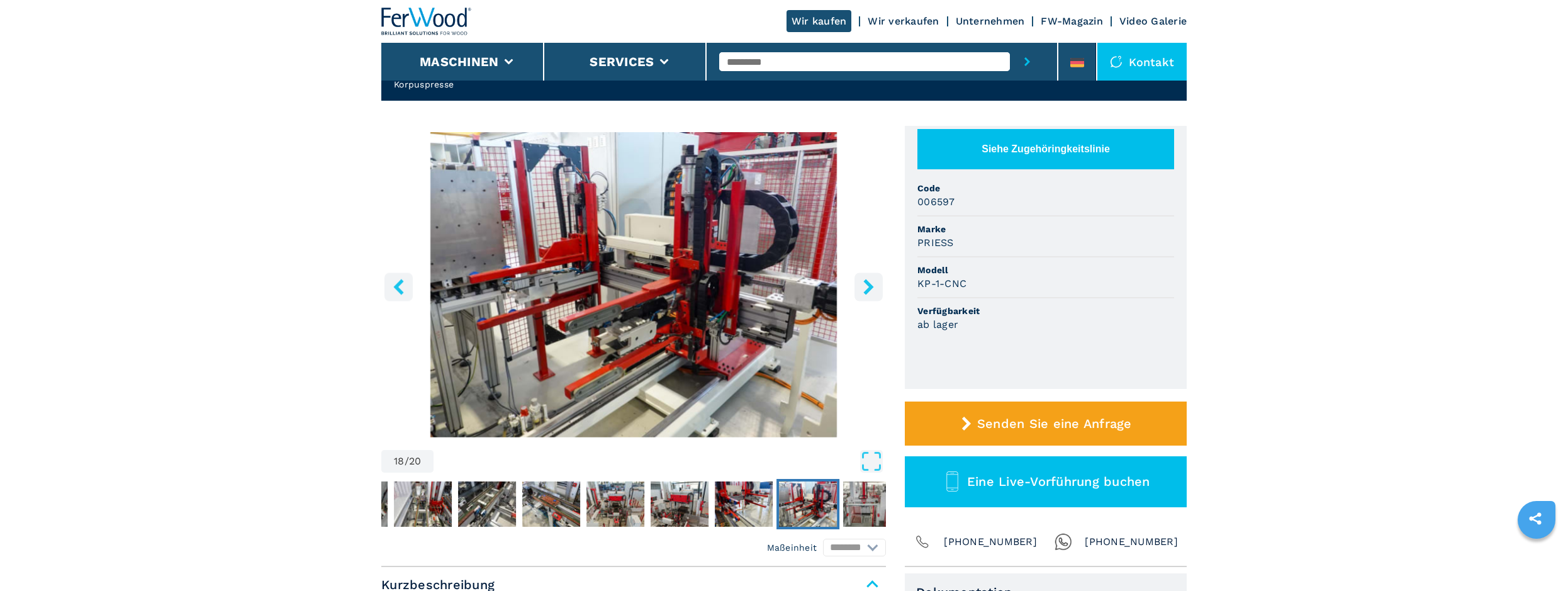
click at [869, 284] on icon "right-button" at bounding box center [868, 287] width 10 height 16
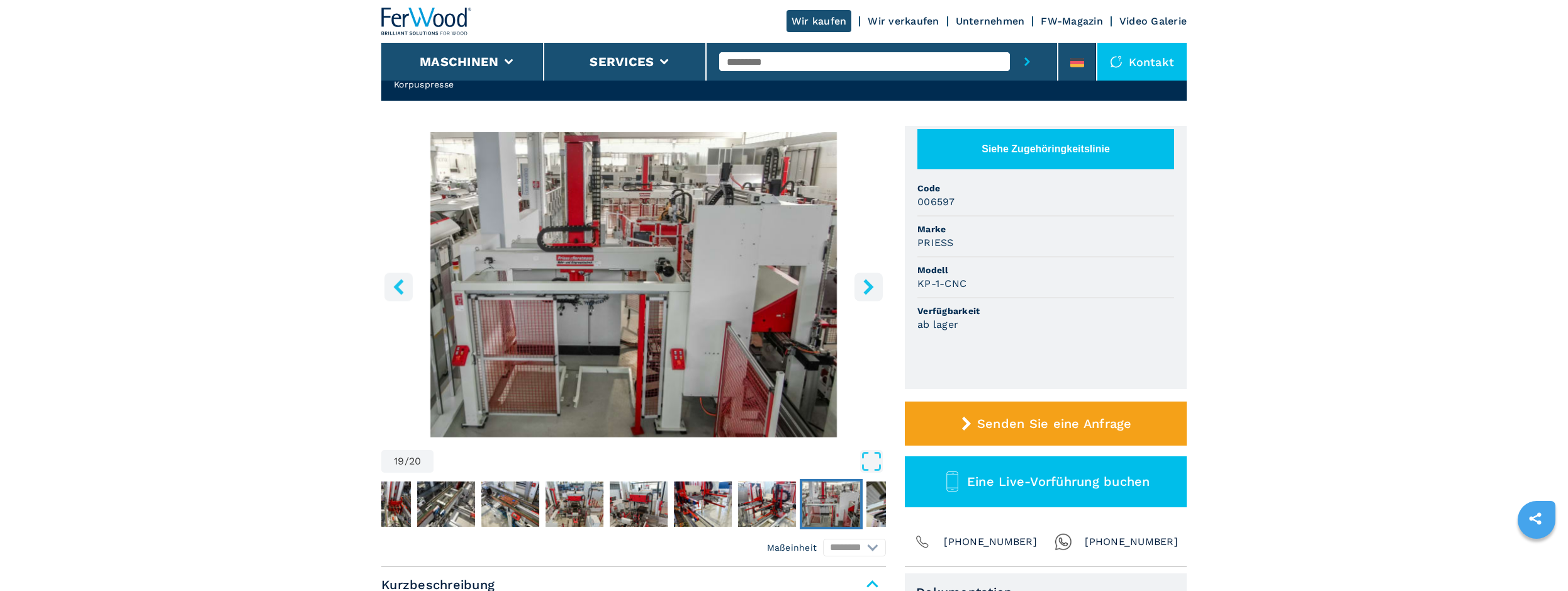
click at [869, 284] on icon "right-button" at bounding box center [868, 287] width 10 height 16
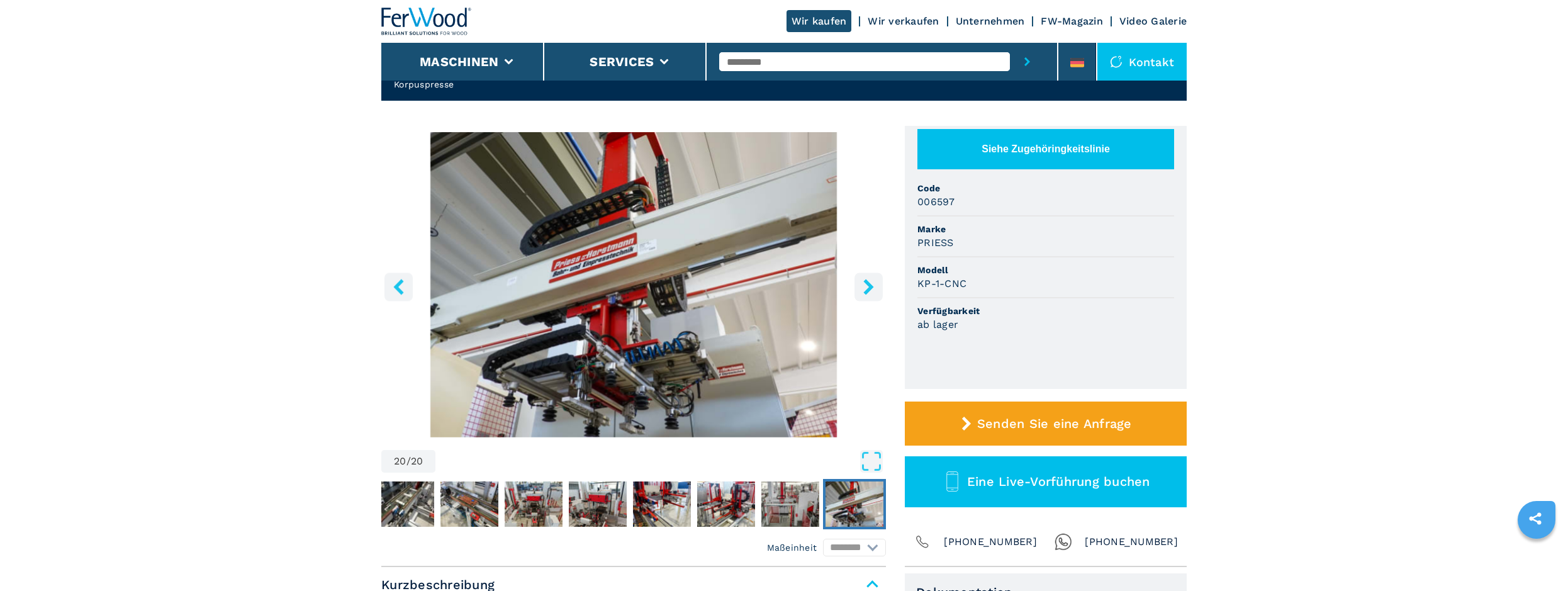
click at [869, 284] on icon "right-button" at bounding box center [868, 287] width 10 height 16
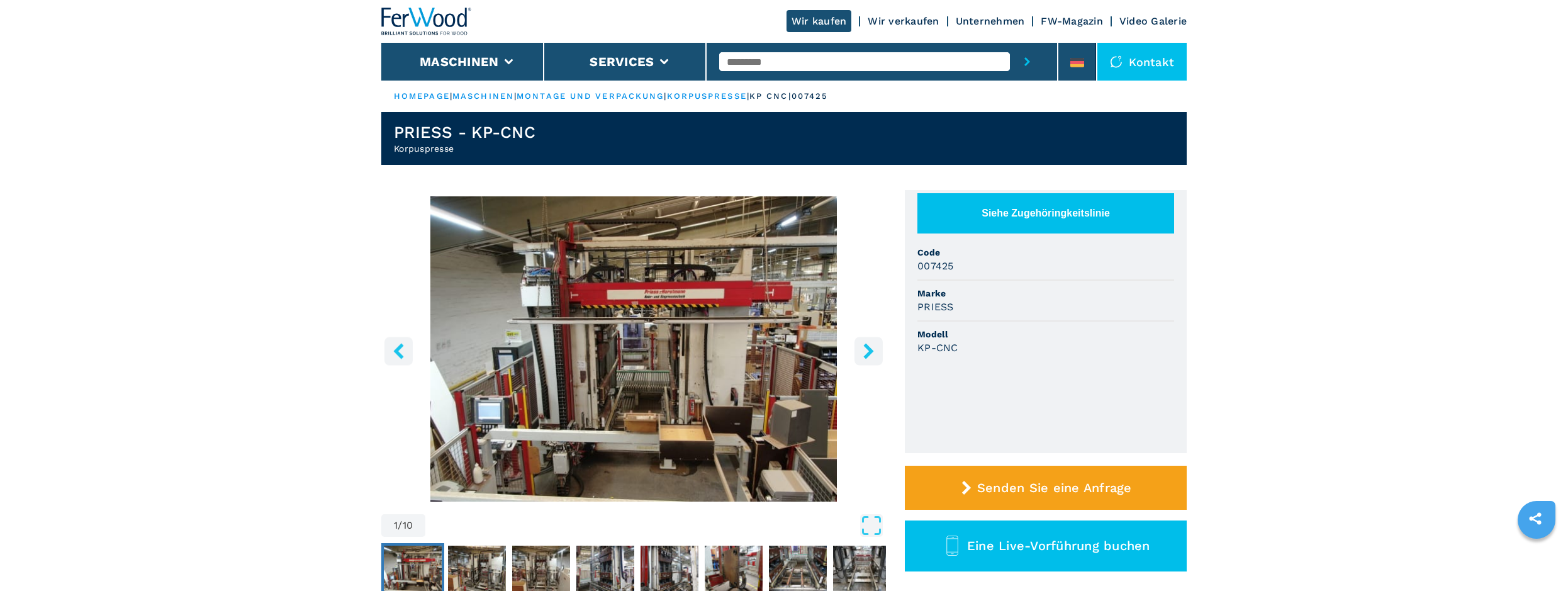
click at [1157, 61] on div "Kontakt" at bounding box center [1142, 61] width 90 height 38
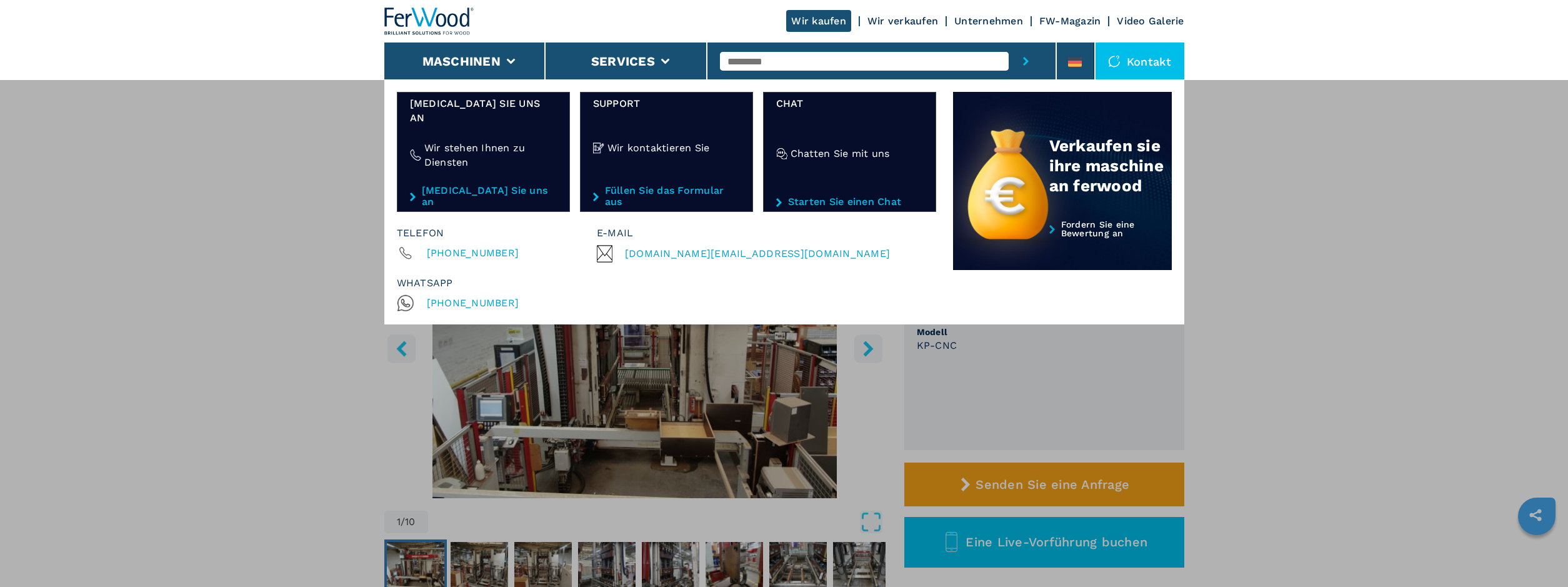
click at [976, 18] on link "Unternehmen" at bounding box center [989, 21] width 69 height 12
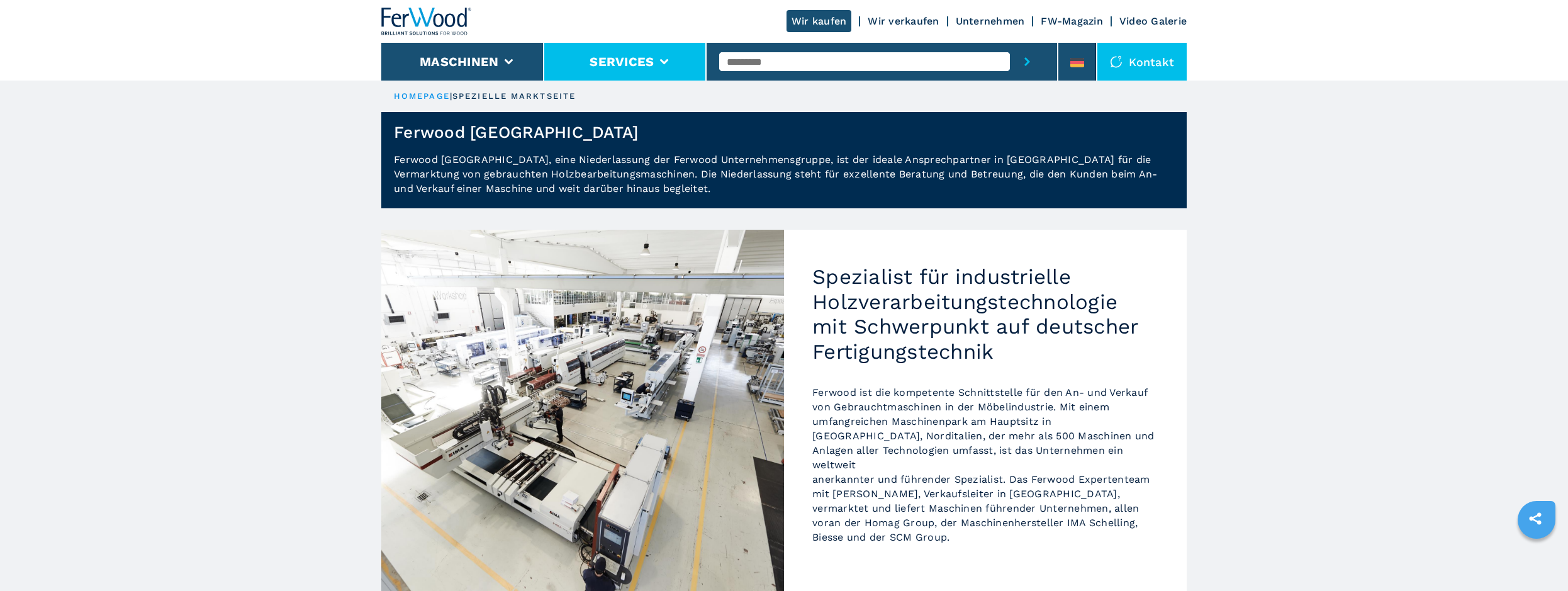
click at [612, 65] on button "Services" at bounding box center [622, 62] width 64 height 15
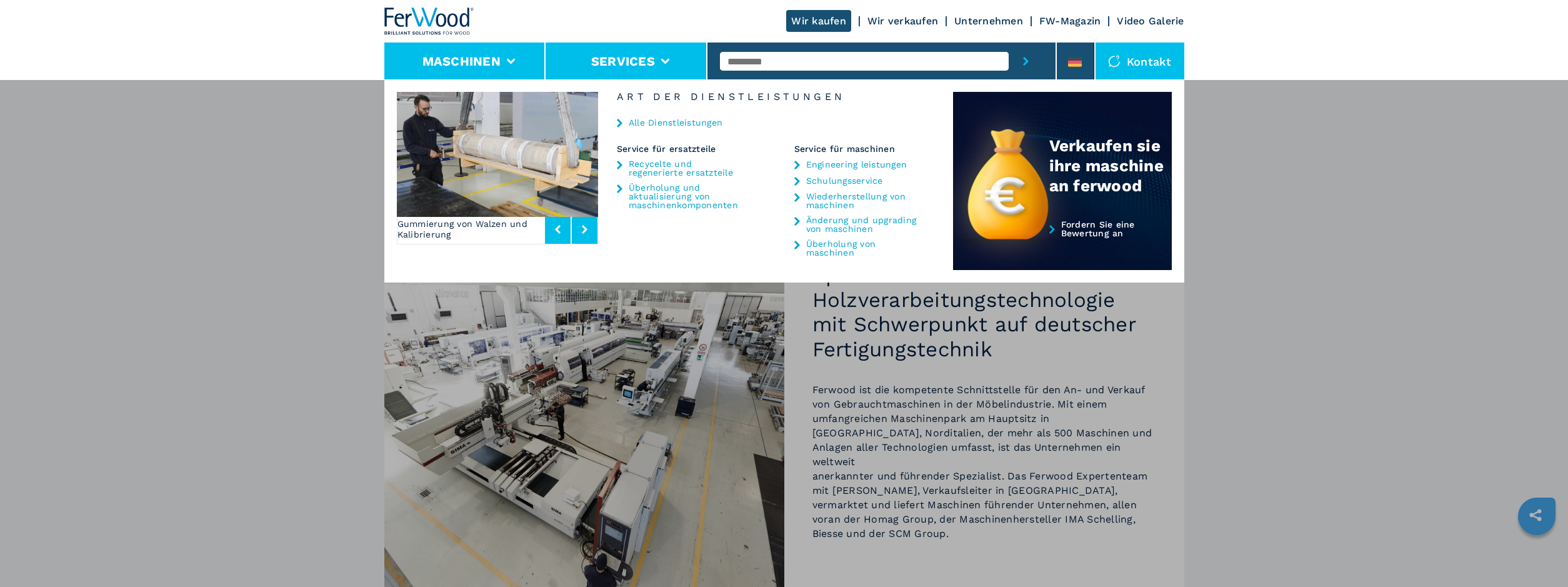
click at [498, 56] on button "Maschinen" at bounding box center [461, 61] width 78 height 15
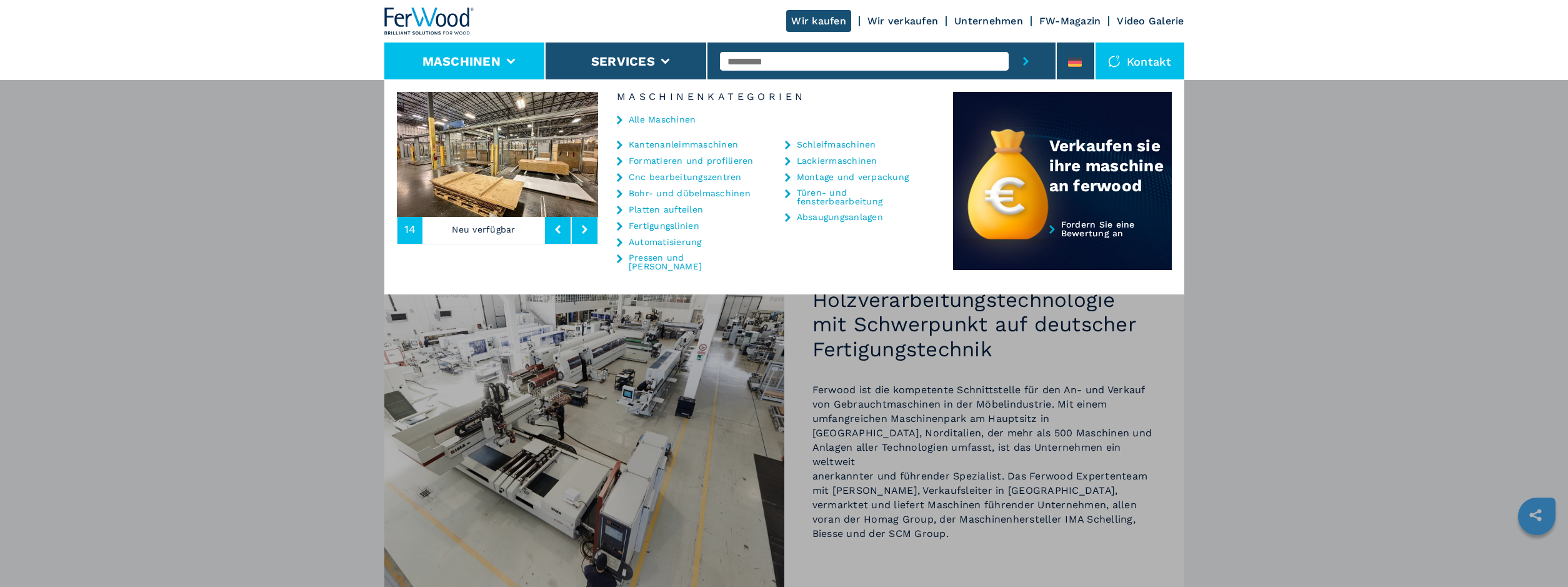
click at [842, 195] on link "Türen- und fensterbearbeitung" at bounding box center [859, 197] width 125 height 18
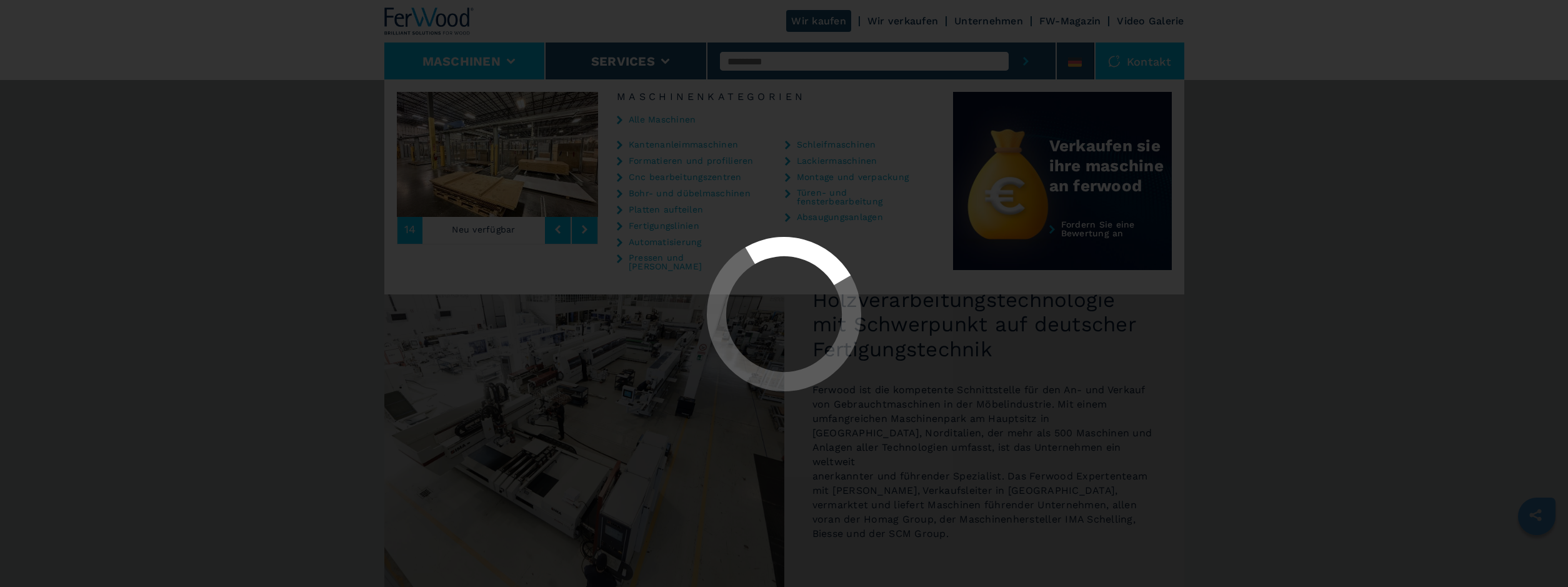
select select "**********"
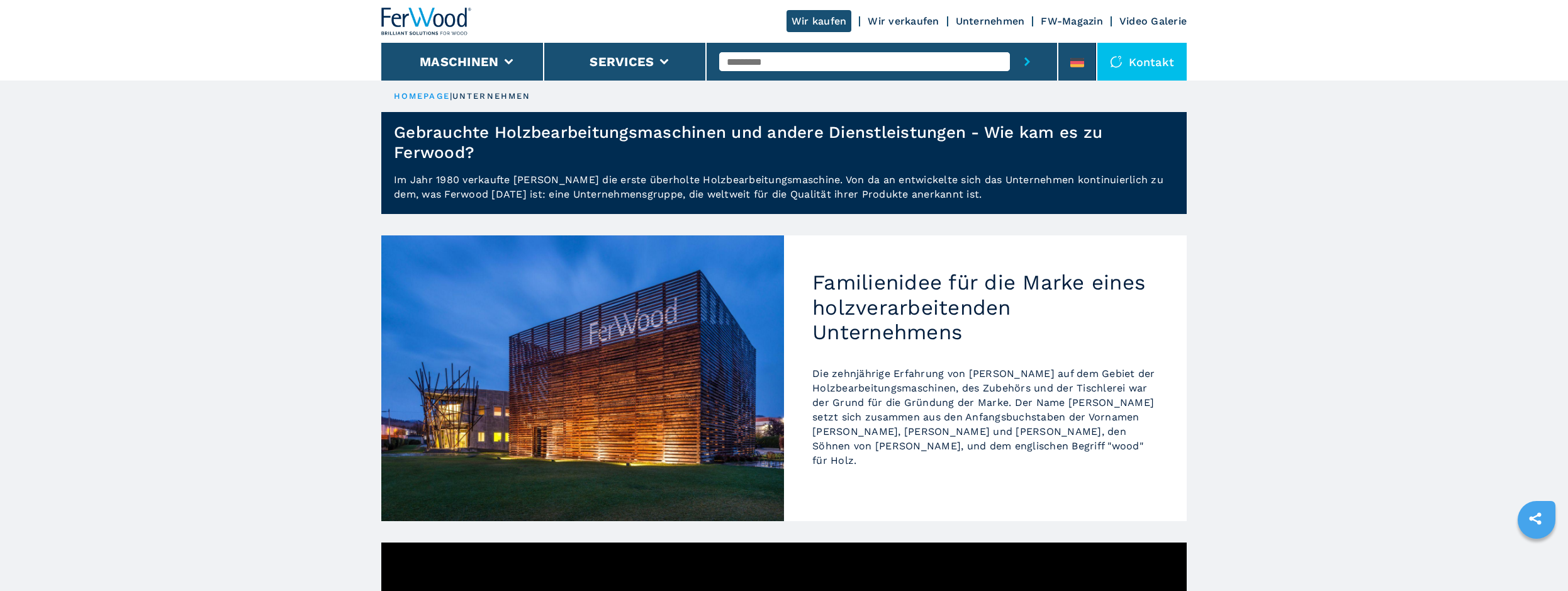
click at [983, 21] on link "Unternehmen" at bounding box center [990, 21] width 69 height 12
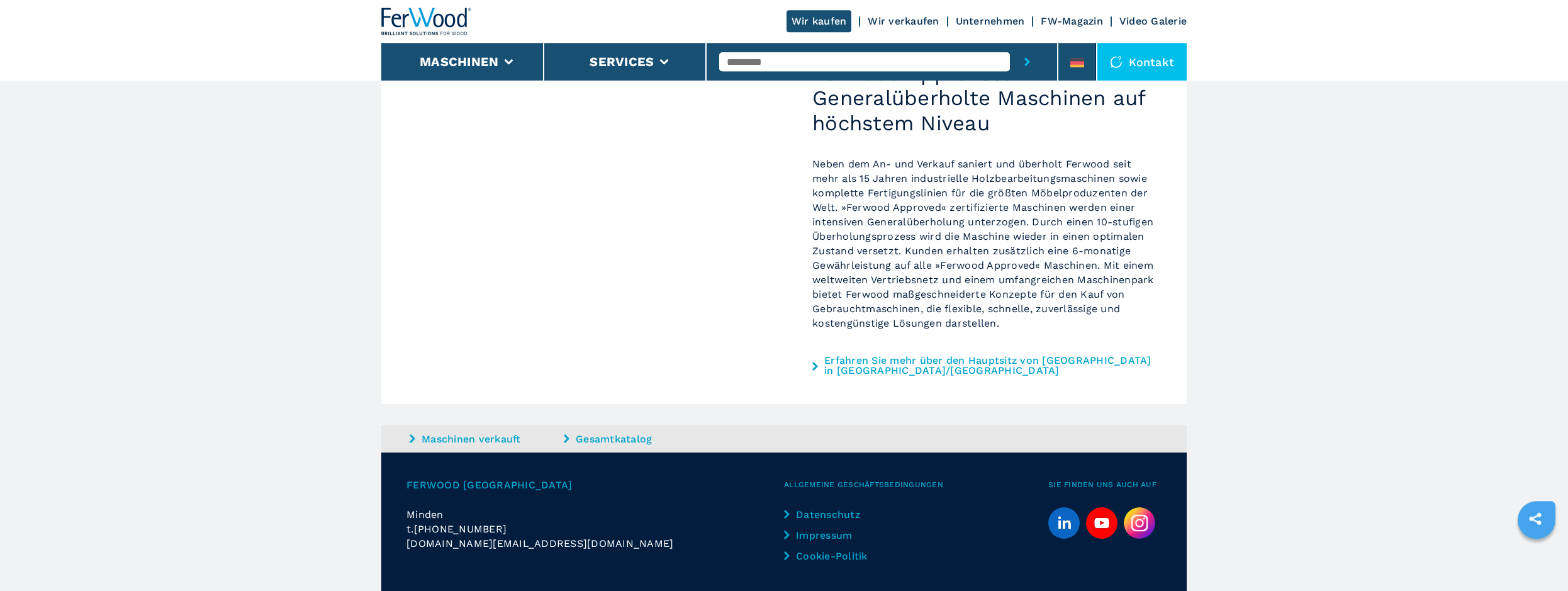
scroll to position [1049, 0]
